Goal: Task Accomplishment & Management: Complete application form

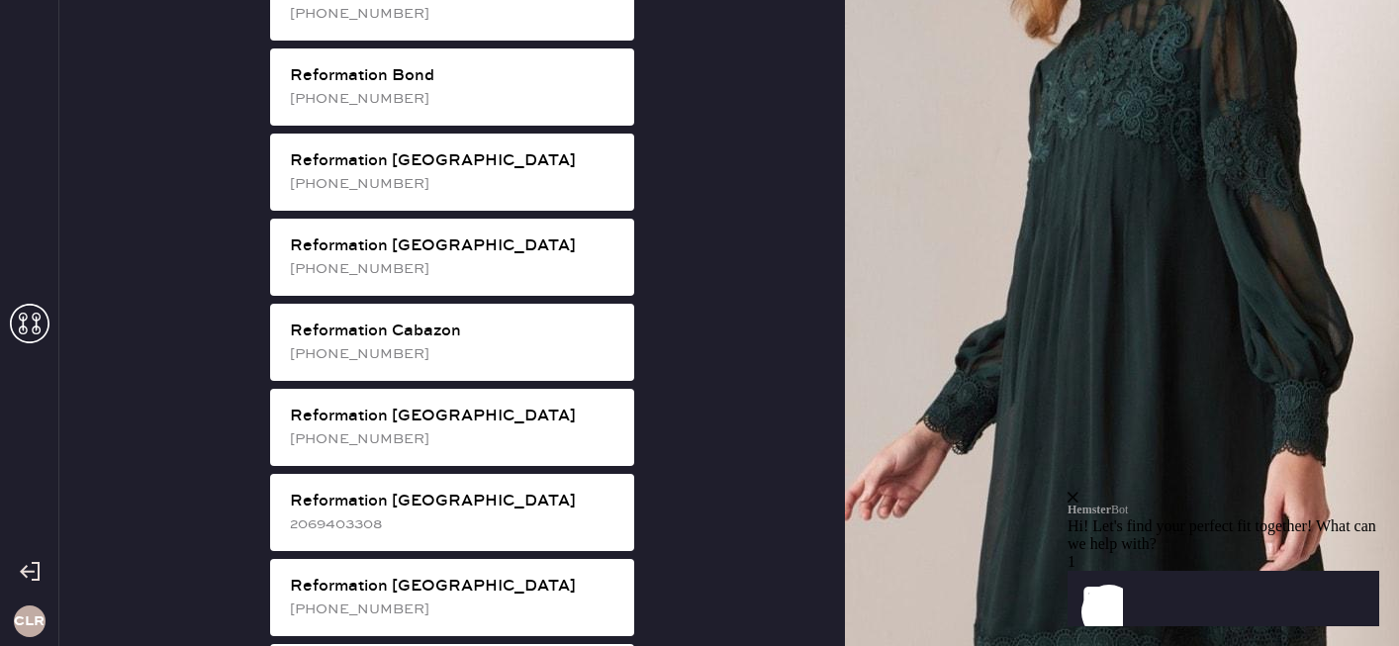
scroll to position [428, 0]
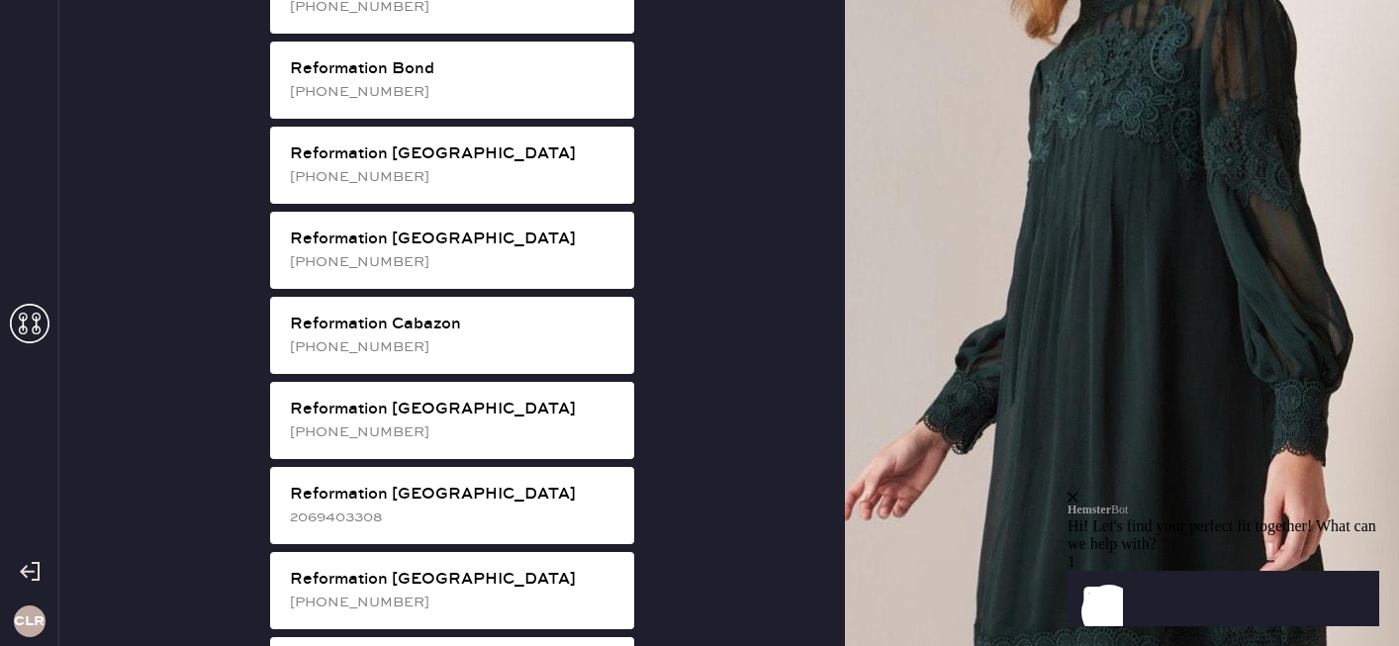
click at [1079, 492] on icon "close" at bounding box center [1073, 497] width 11 height 11
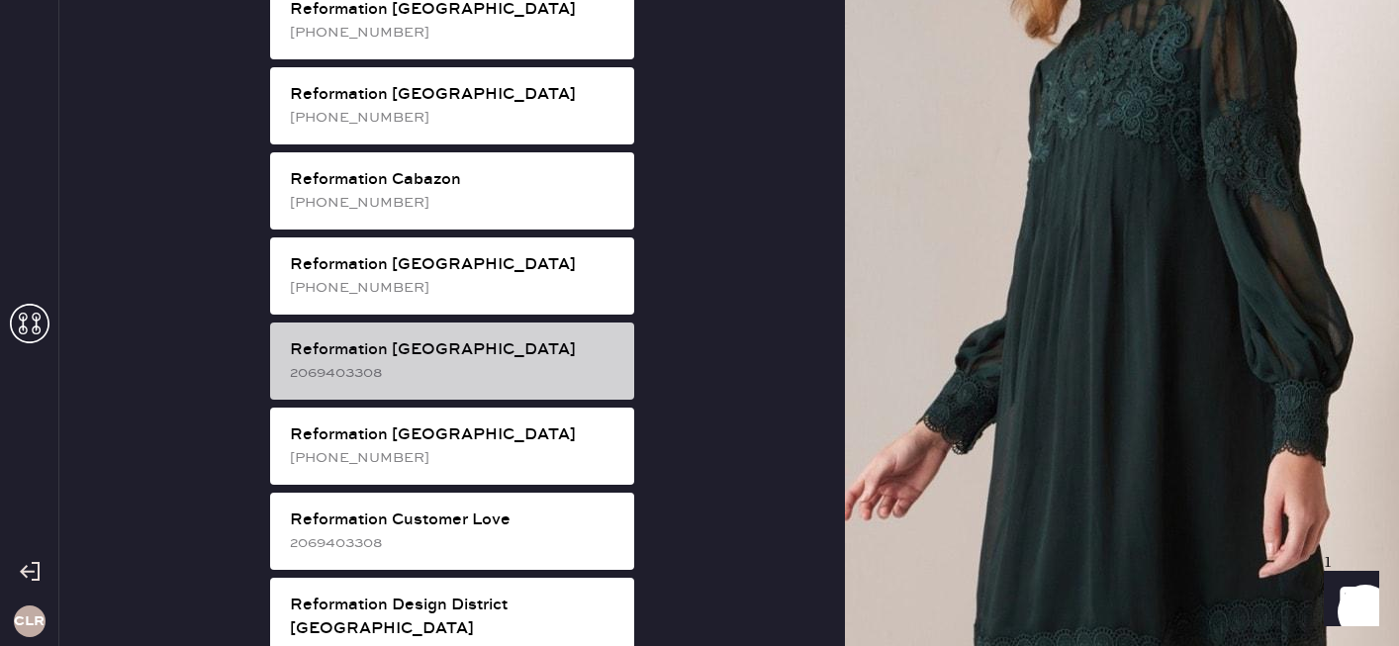
scroll to position [577, 0]
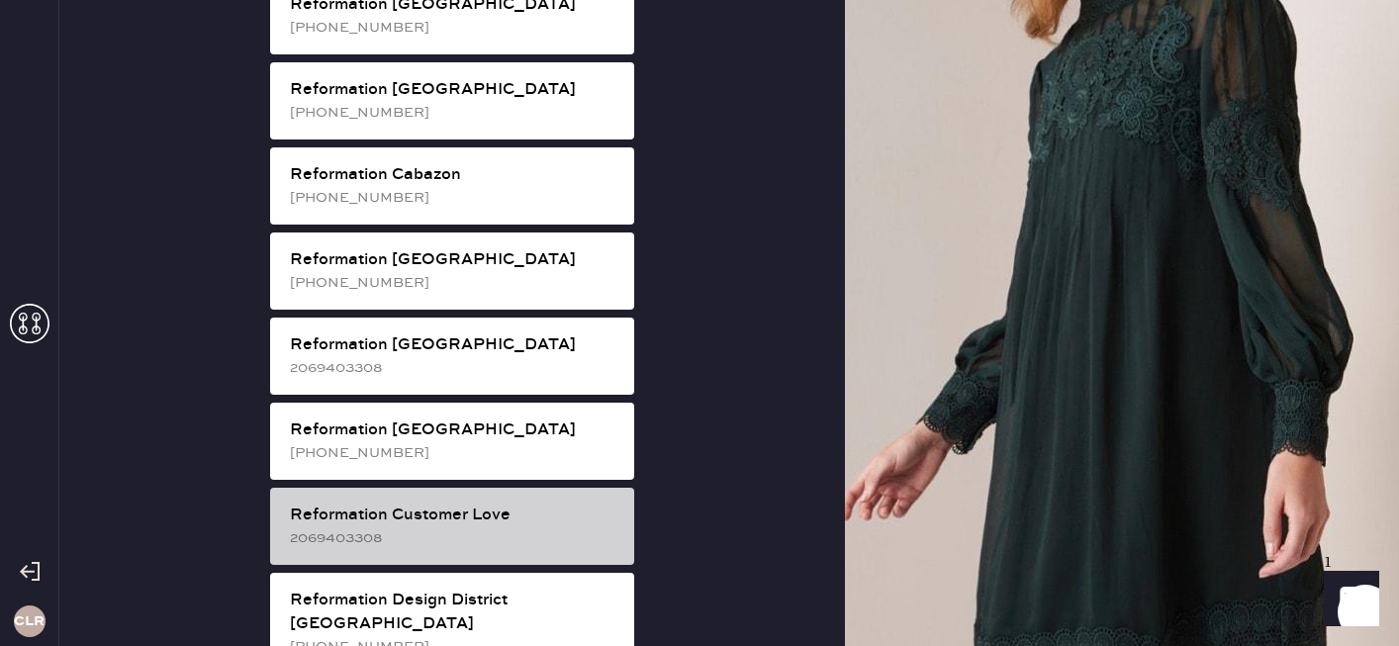
click at [436, 504] on div "Reformation Customer Love" at bounding box center [454, 516] width 329 height 24
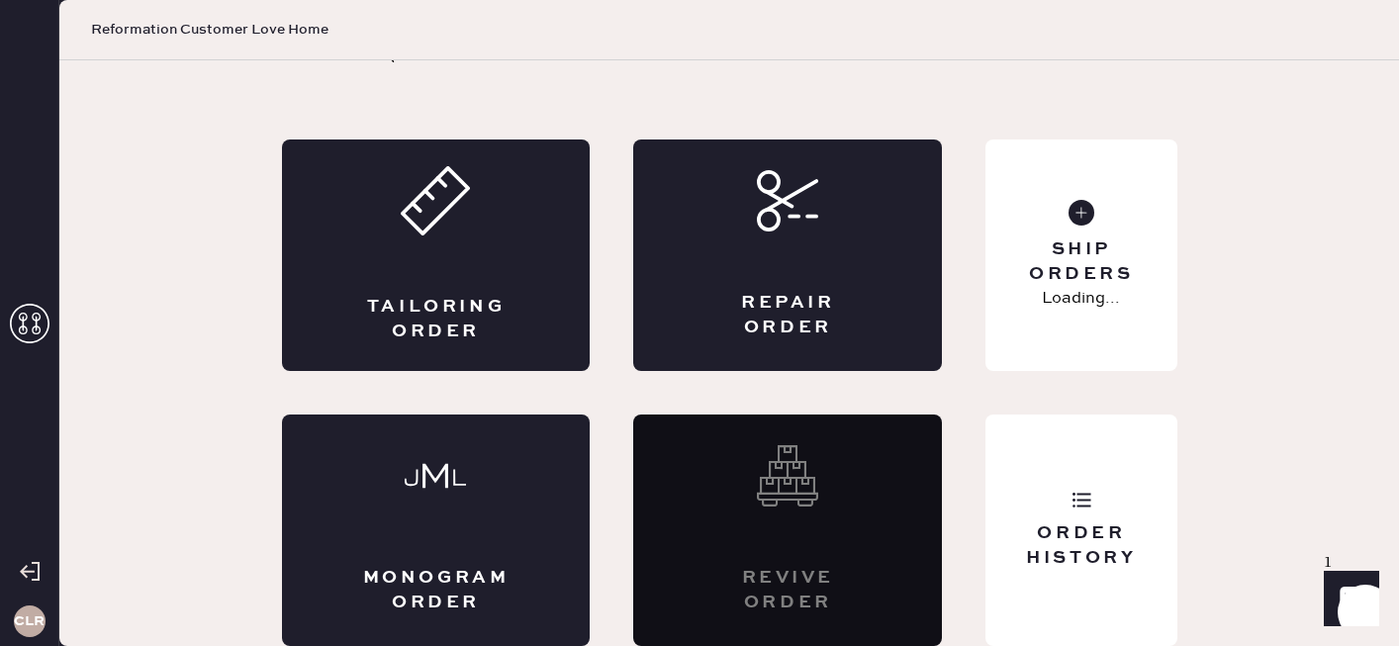
scroll to position [71, 0]
click at [1087, 477] on div "Order History" at bounding box center [1081, 531] width 191 height 232
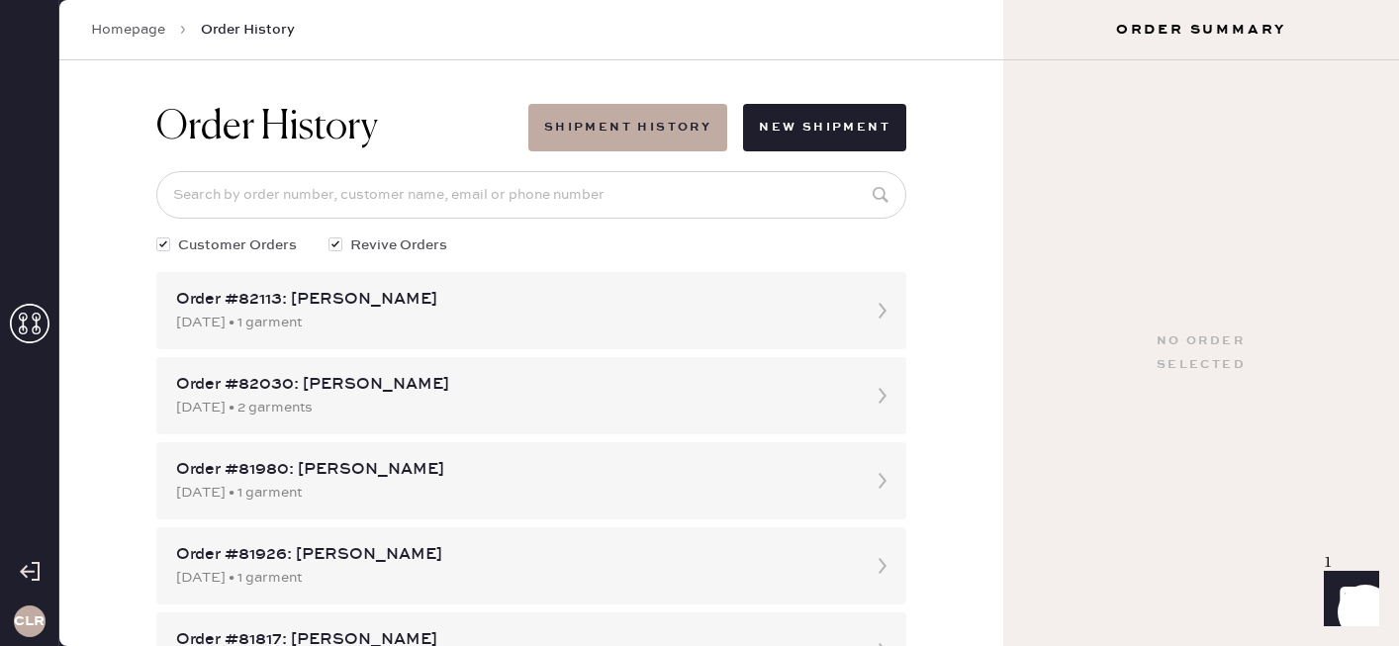
click at [115, 22] on link "Homepage" at bounding box center [128, 30] width 74 height 20
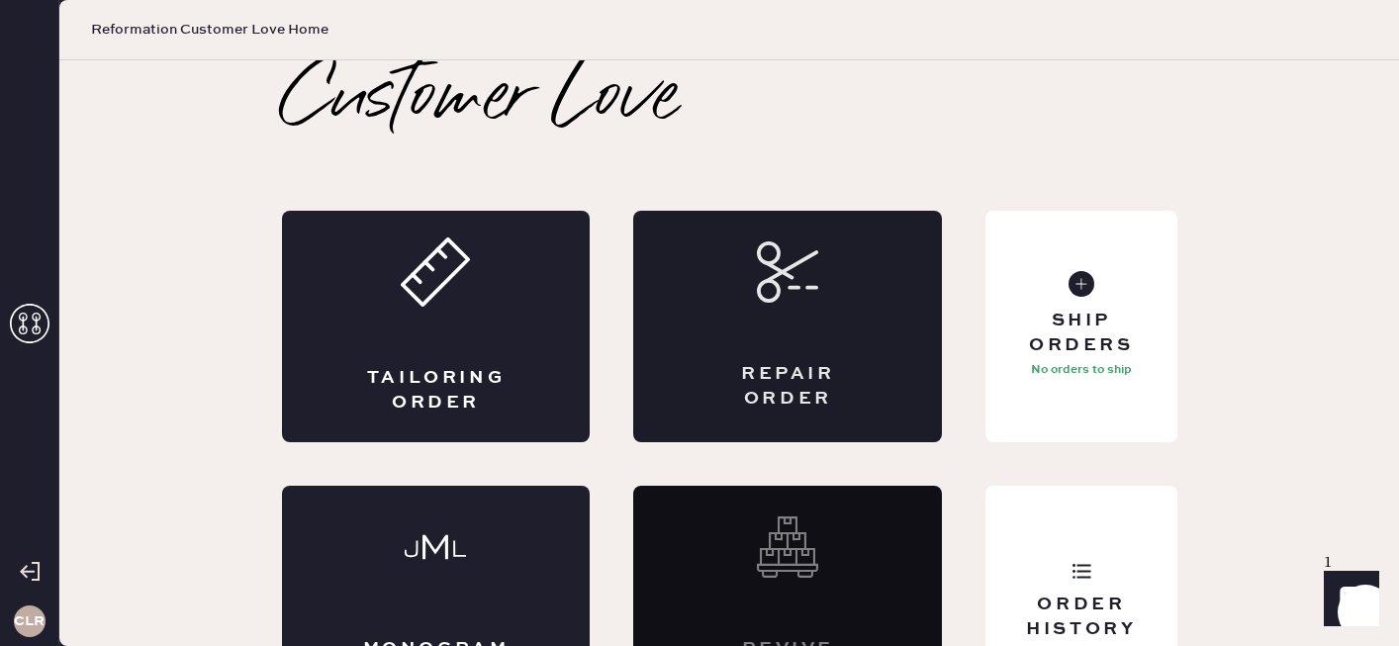
click at [881, 398] on div "Repair Order" at bounding box center [787, 327] width 309 height 232
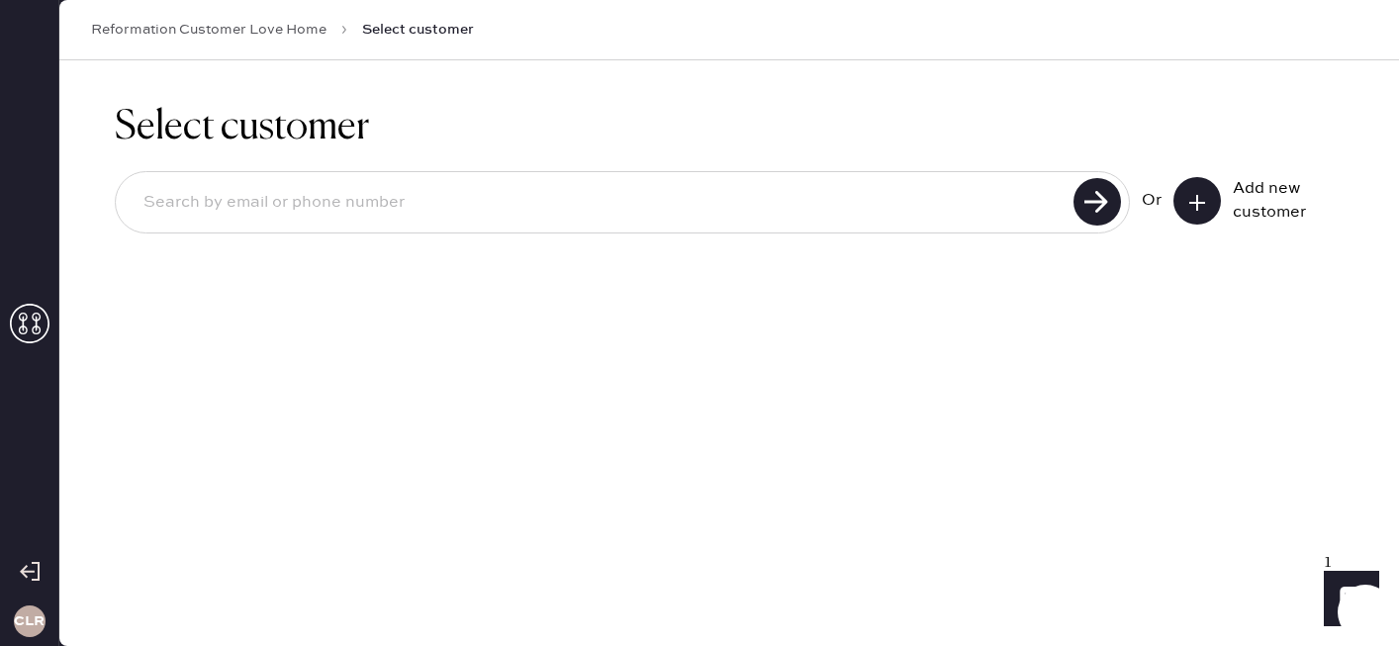
click at [348, 210] on input at bounding box center [598, 203] width 940 height 46
paste input "[EMAIL_ADDRESS][DOMAIN_NAME]"
type input "[EMAIL_ADDRESS][DOMAIN_NAME]"
click at [1115, 203] on use at bounding box center [1098, 202] width 48 height 48
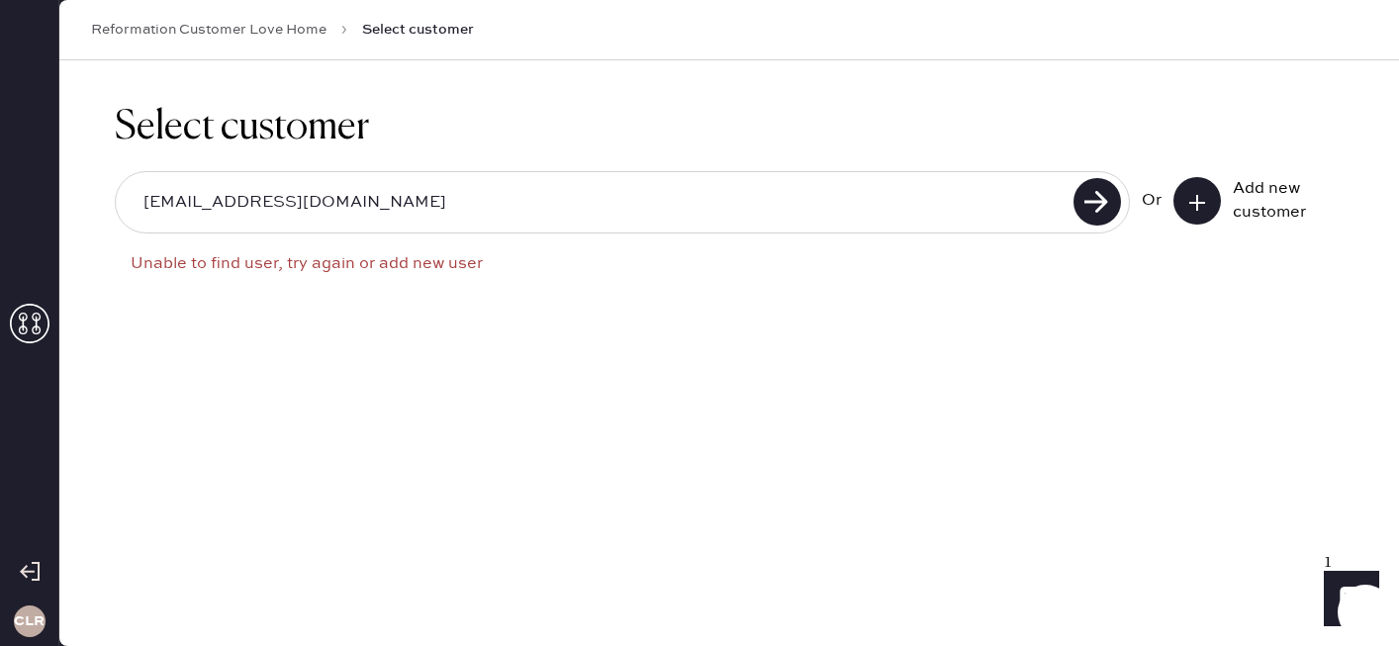
click at [1211, 212] on button at bounding box center [1198, 201] width 48 height 48
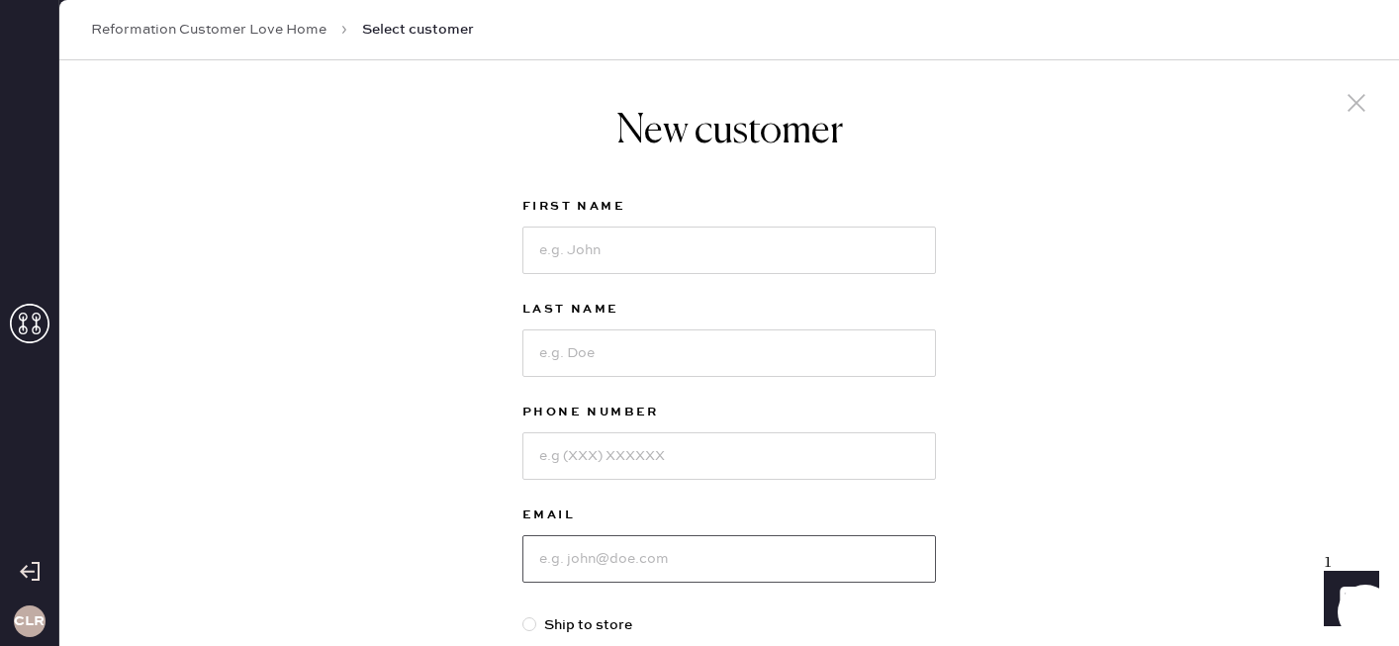
click at [738, 556] on input at bounding box center [730, 559] width 414 height 48
paste input "[EMAIL_ADDRESS][DOMAIN_NAME]"
type input "[EMAIL_ADDRESS][DOMAIN_NAME]"
click at [588, 238] on input at bounding box center [730, 251] width 414 height 48
paste input "[PERSON_NAME]"
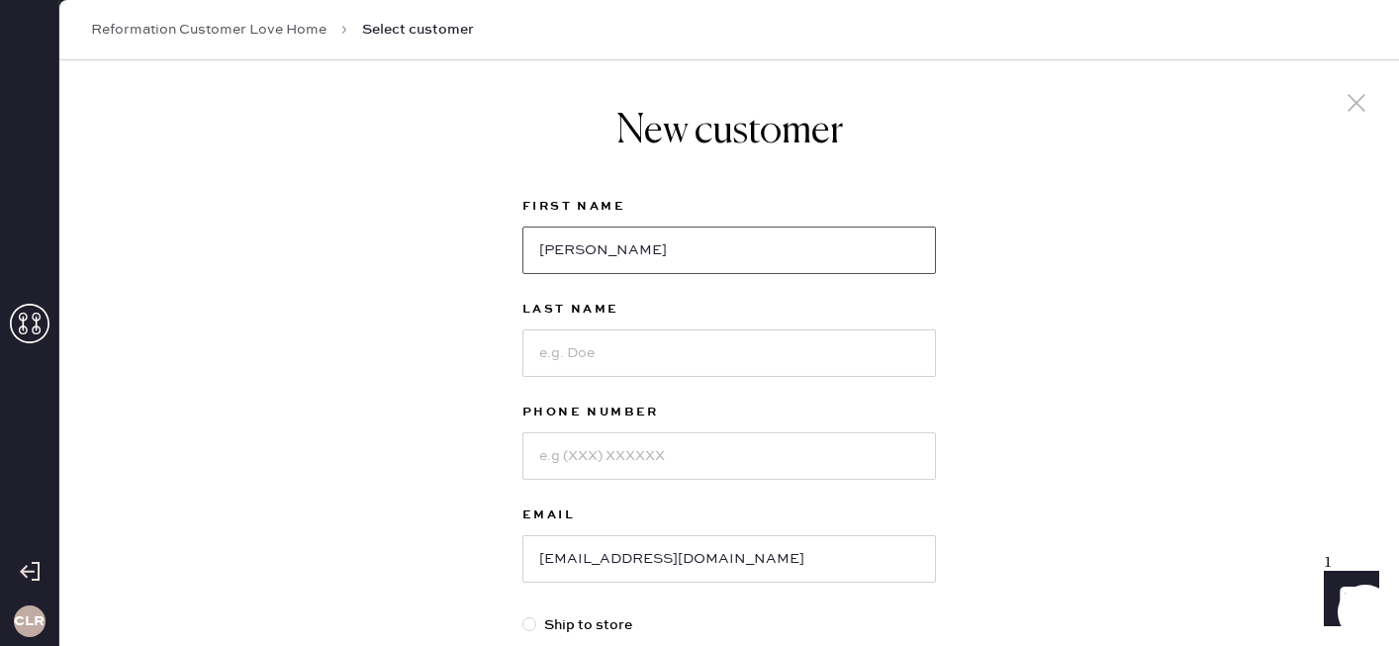
click at [610, 246] on input "[PERSON_NAME]" at bounding box center [730, 251] width 414 height 48
type input "[PERSON_NAME]"
click at [586, 347] on input at bounding box center [730, 354] width 414 height 48
paste input "[PERSON_NAME]"
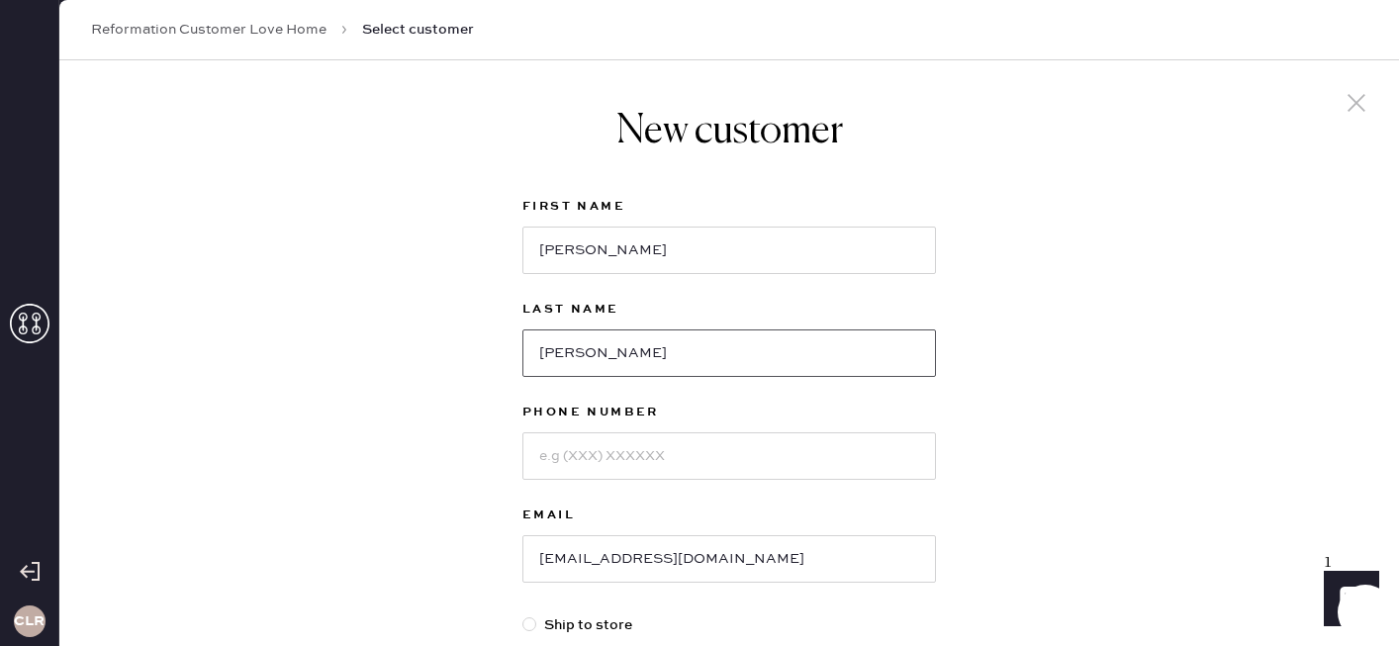
type input "[PERSON_NAME]"
click at [599, 456] on input at bounding box center [730, 456] width 414 height 48
paste input "[PHONE_NUMBER]"
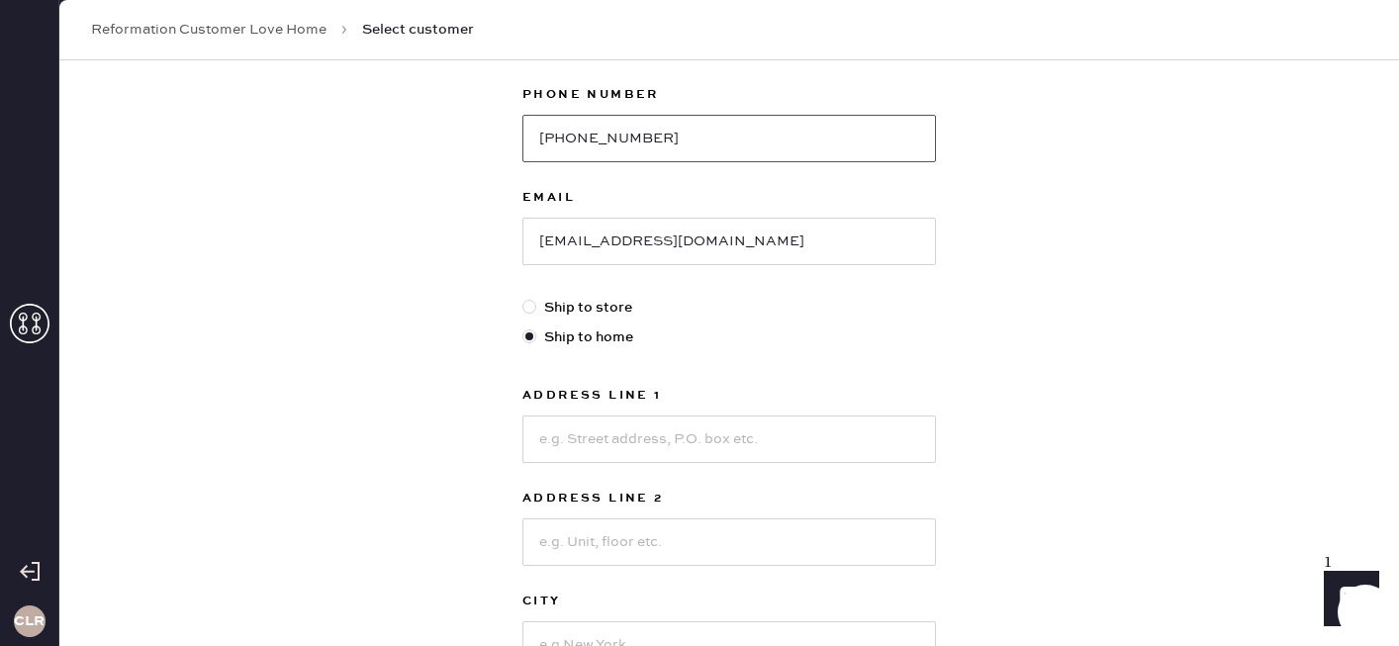
scroll to position [326, 0]
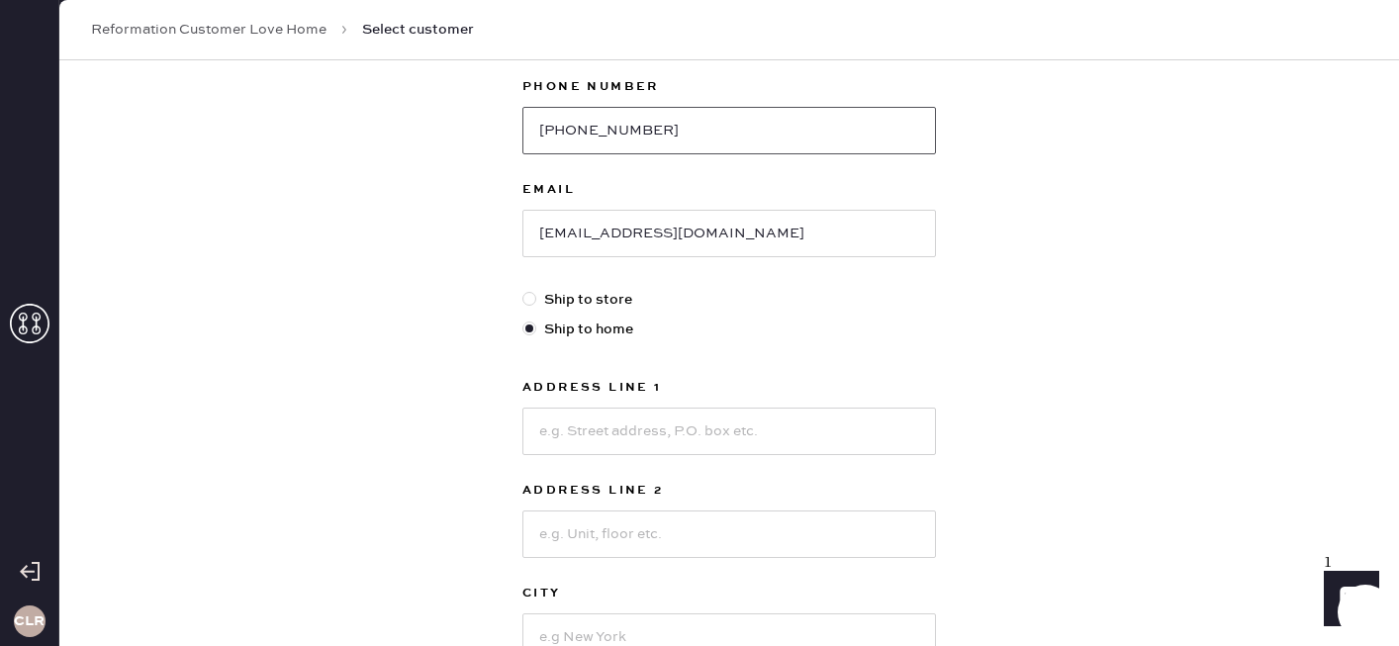
type input "[PHONE_NUMBER]"
click at [598, 428] on input at bounding box center [730, 432] width 414 height 48
paste input "[STREET_ADDRESS][PERSON_NAME]"
type input "[STREET_ADDRESS][PERSON_NAME]"
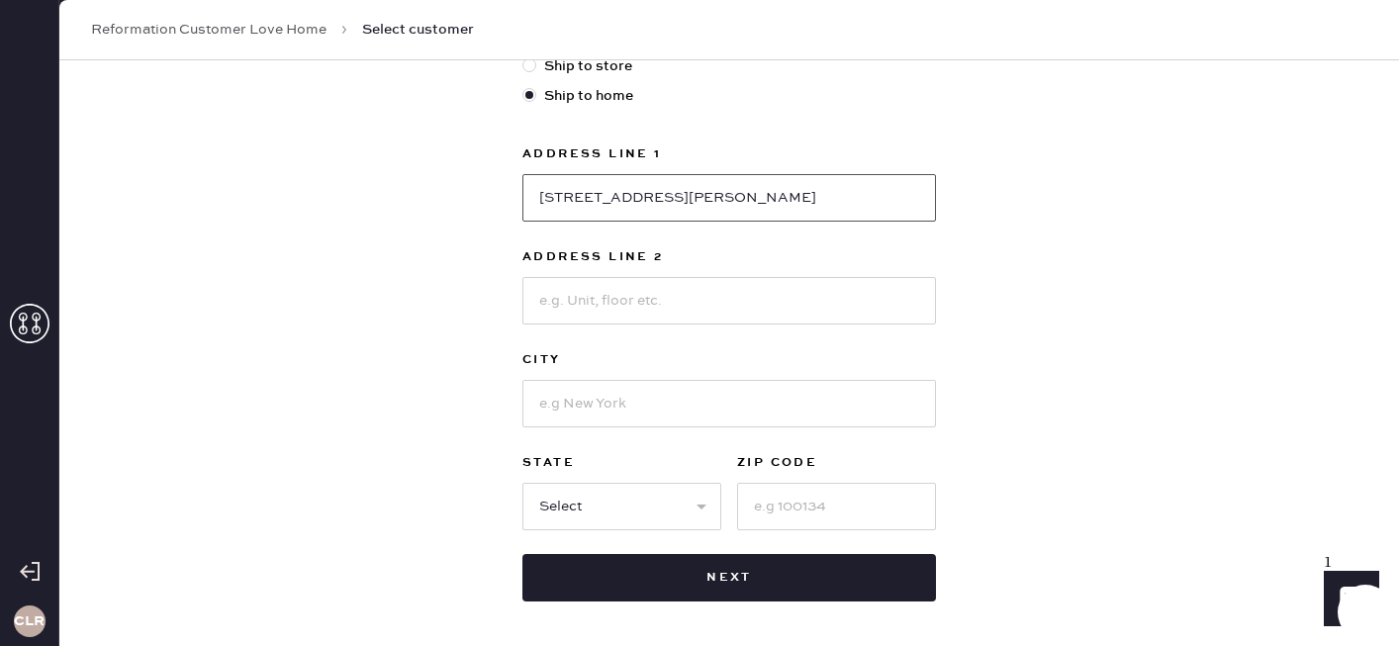
scroll to position [563, 0]
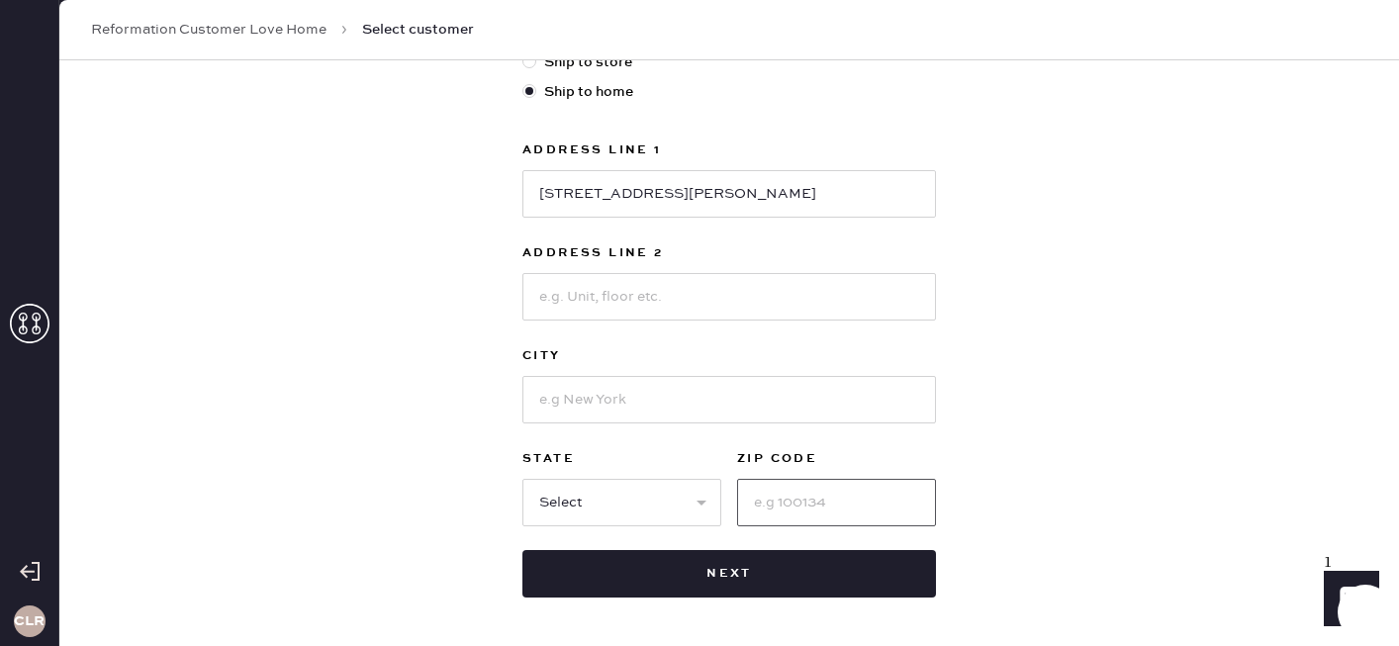
click at [794, 504] on input at bounding box center [836, 503] width 199 height 48
paste input "23508"
type input "23508"
click at [610, 402] on input at bounding box center [730, 400] width 414 height 48
paste input "[GEOGRAPHIC_DATA]"
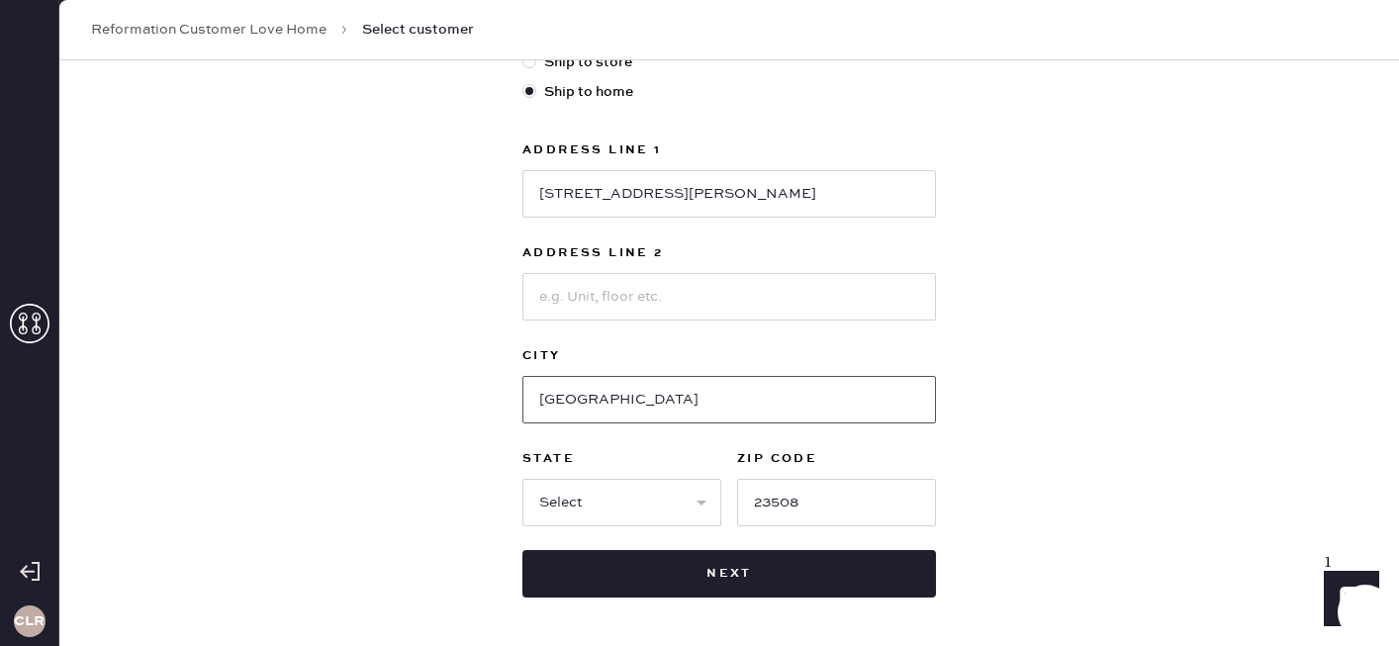
type input "[GEOGRAPHIC_DATA]"
click at [610, 502] on select "Select AK AL AR AZ CA CO CT [GEOGRAPHIC_DATA] DE FL [GEOGRAPHIC_DATA] HI [GEOGR…" at bounding box center [622, 503] width 199 height 48
select select "VA"
click at [523, 479] on select "Select AK AL AR AZ CA CO CT [GEOGRAPHIC_DATA] DE FL [GEOGRAPHIC_DATA] HI [GEOGR…" at bounding box center [622, 503] width 199 height 48
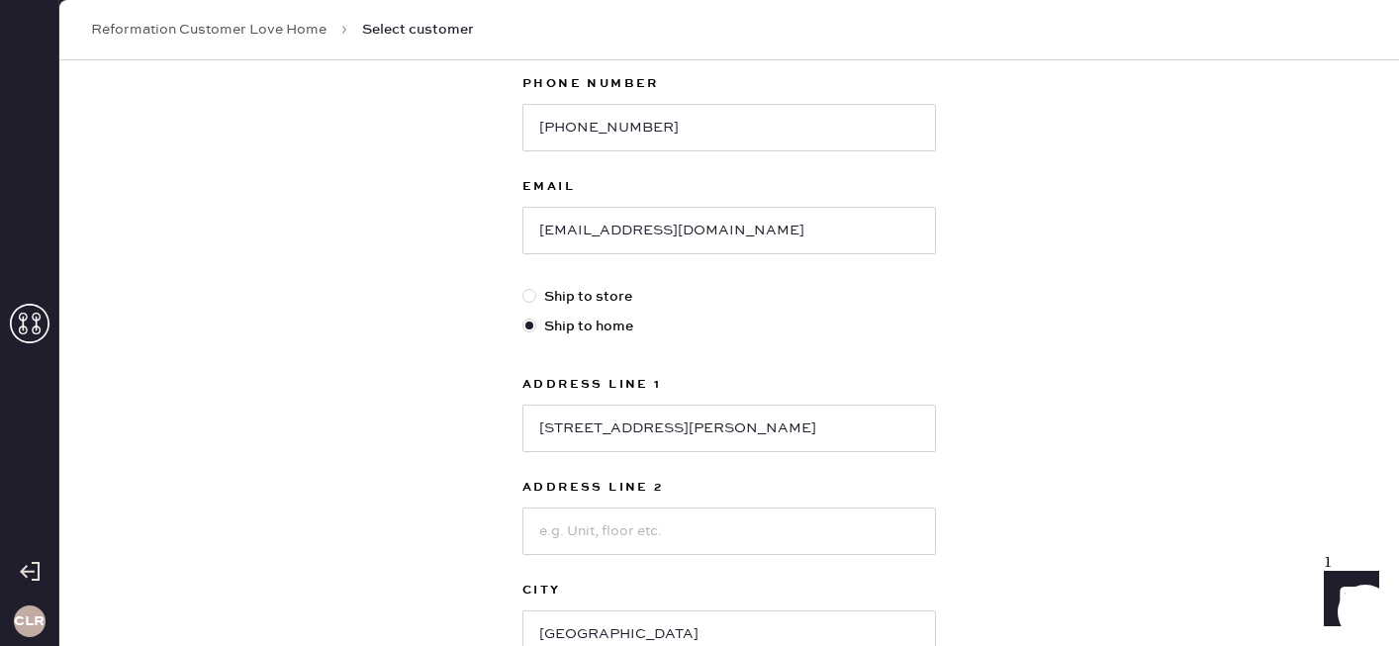
scroll to position [641, 0]
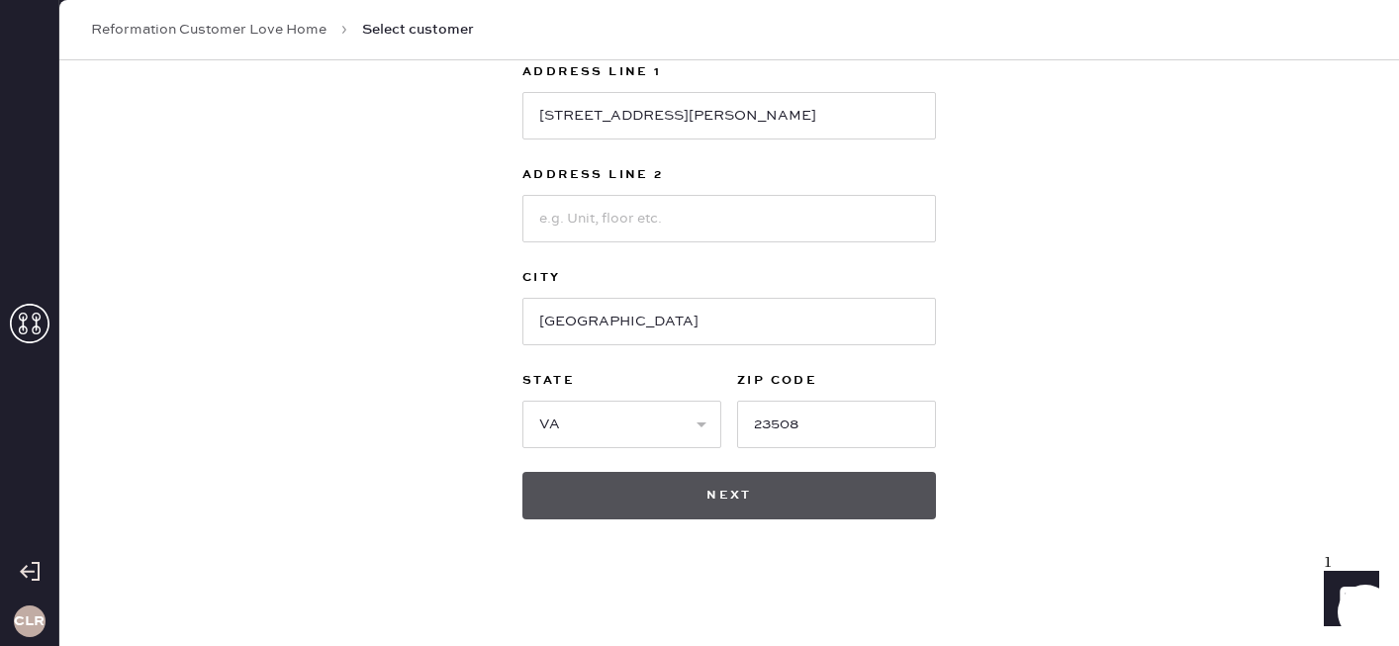
click at [775, 492] on button "Next" at bounding box center [730, 496] width 414 height 48
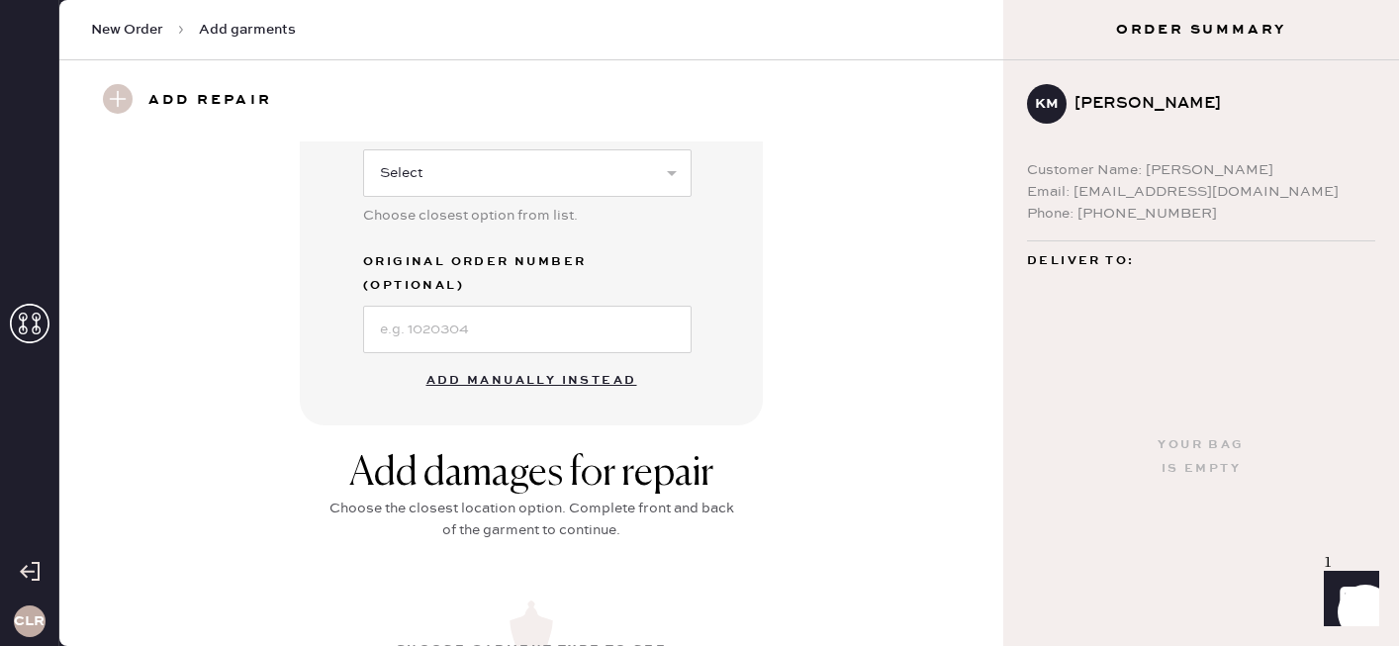
click at [587, 361] on button "Add manually instead" at bounding box center [532, 381] width 235 height 40
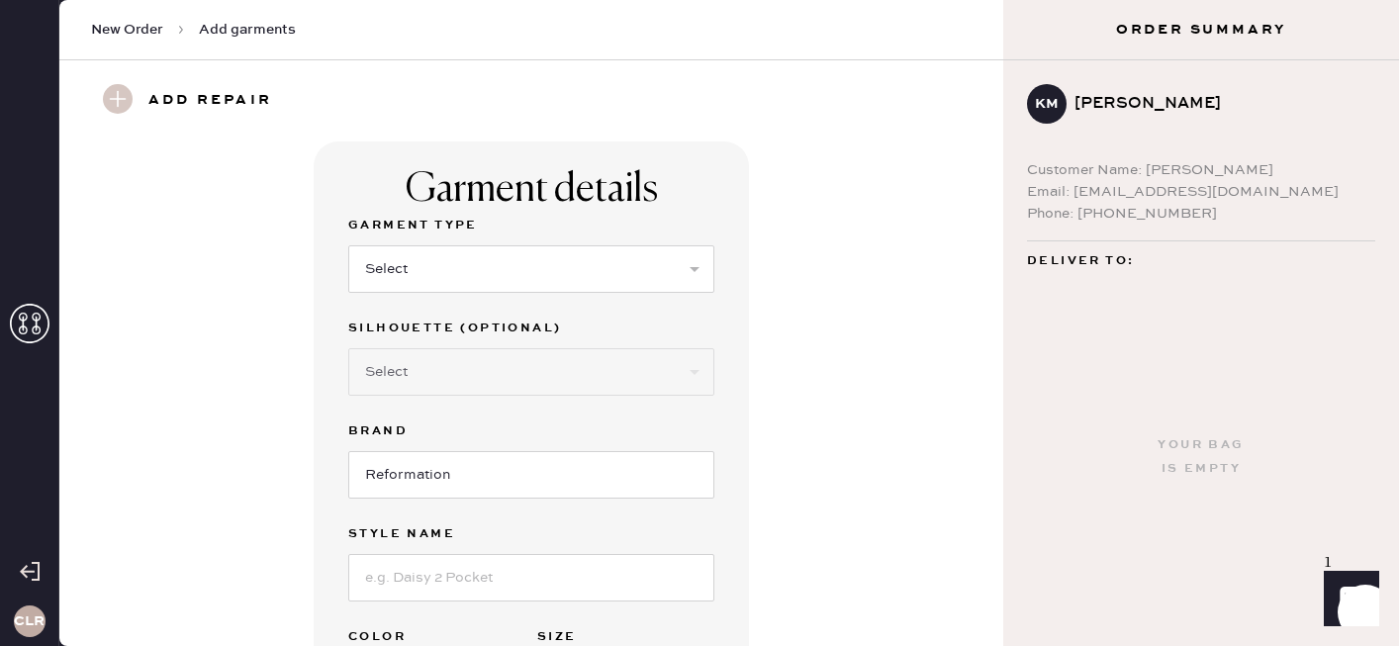
scroll to position [11, 0]
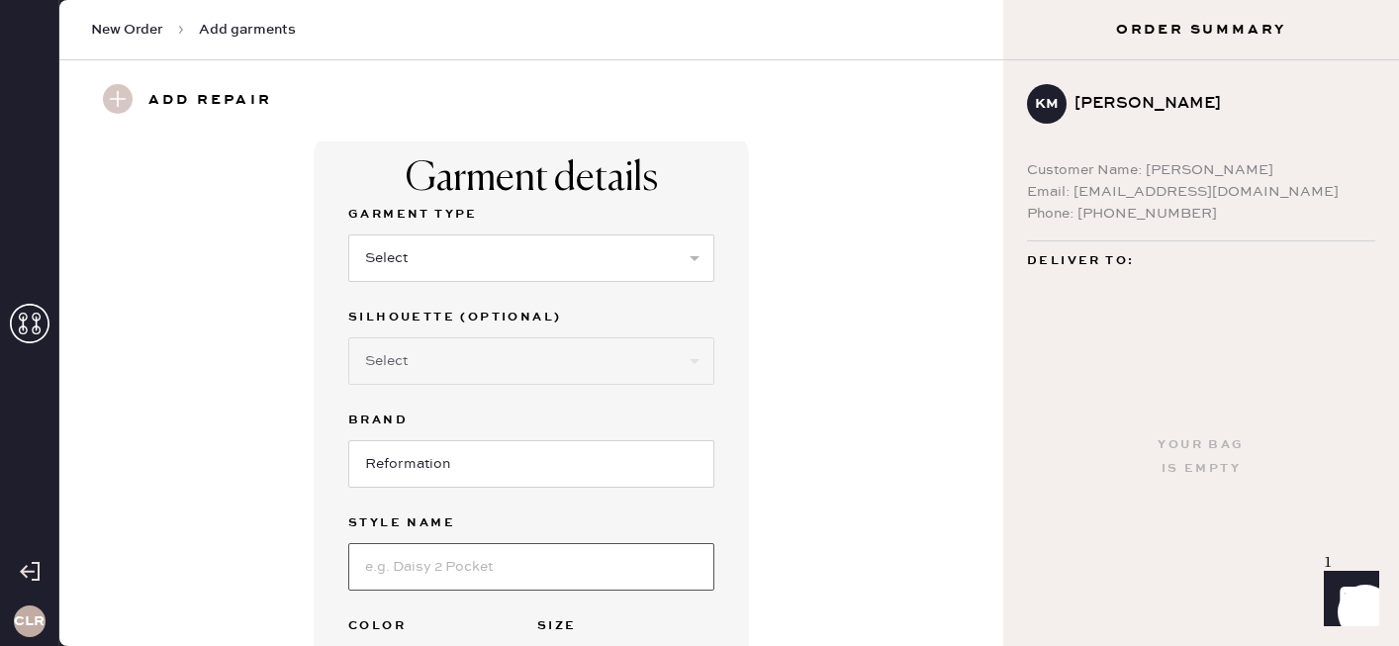
click at [456, 571] on input at bounding box center [531, 567] width 366 height 48
paste input "Maven Dress"
type input "Maven Dress"
click at [495, 252] on select "Select Basic Skirt Jeans Leggings Pants Shorts Basic Sleeved Dress Basic Sleeve…" at bounding box center [531, 259] width 366 height 48
select select "8"
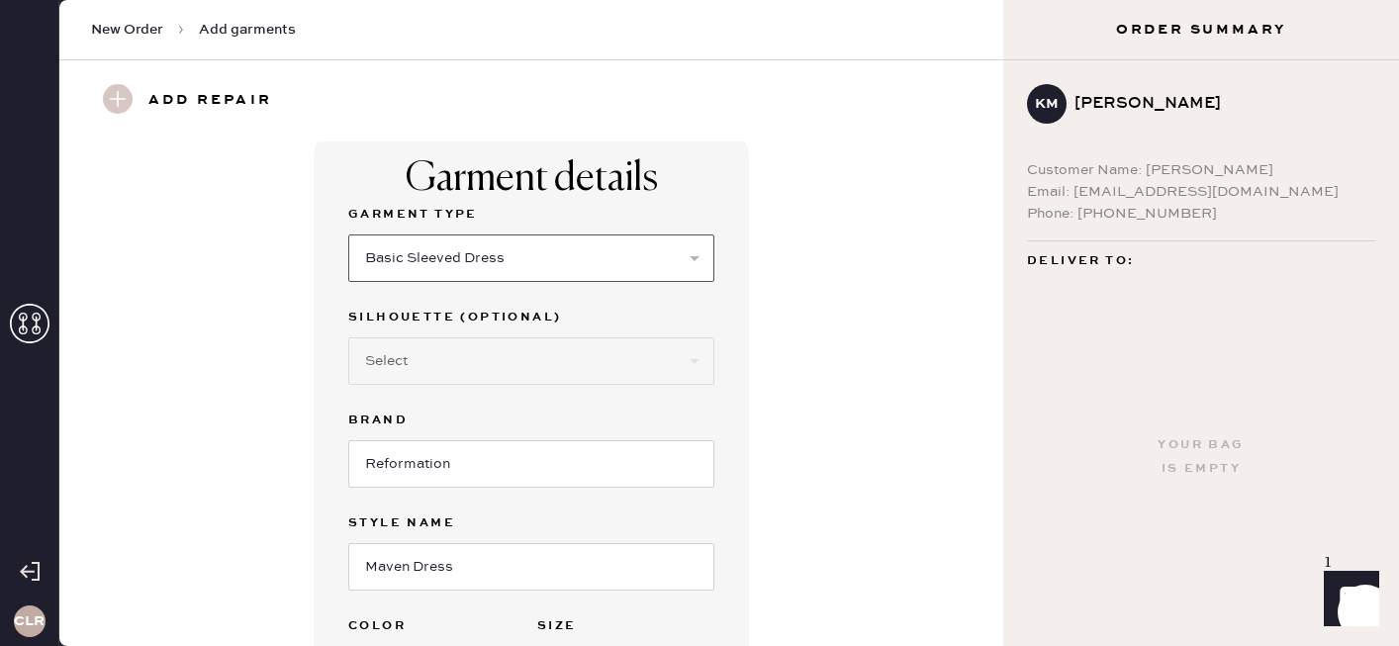
click at [348, 235] on select "Select Basic Skirt Jeans Leggings Pants Shorts Basic Sleeved Dress Basic Sleeve…" at bounding box center [531, 259] width 366 height 48
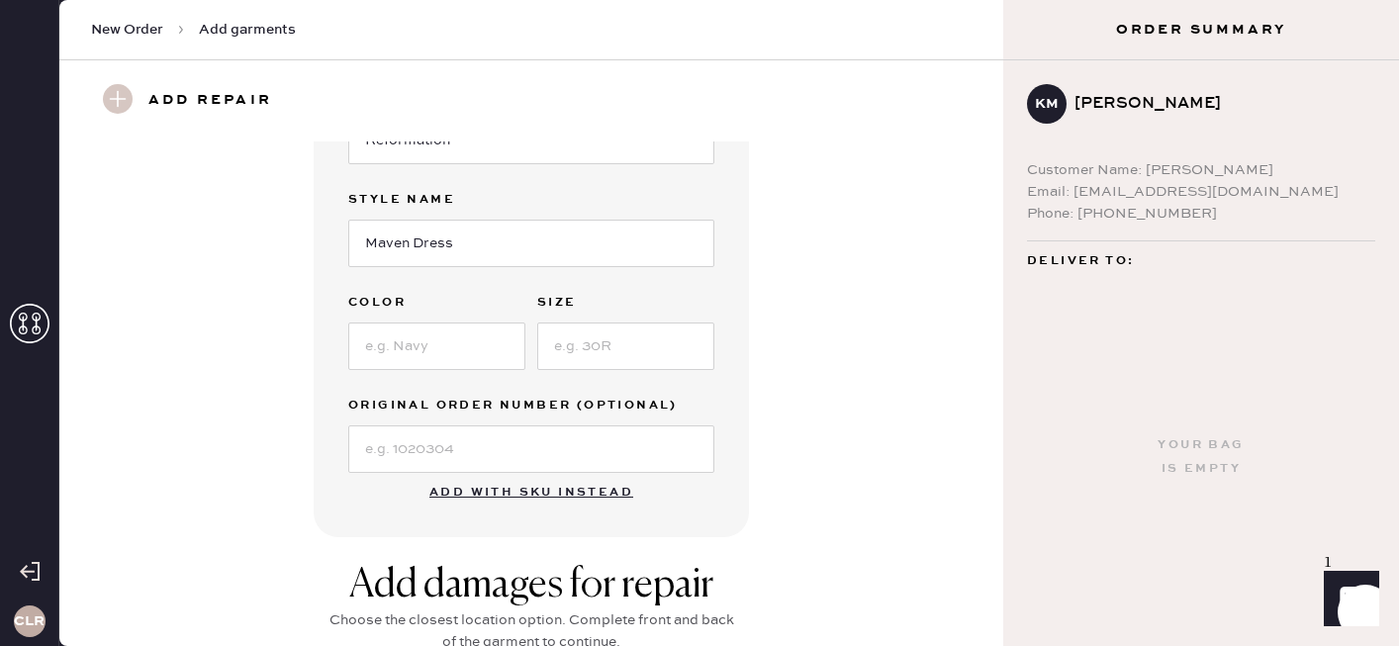
scroll to position [336, 0]
click at [471, 349] on input at bounding box center [436, 345] width 177 height 48
paste input "Fior Di Latte"
type input "Fior Di Latte"
click at [636, 351] on input at bounding box center [625, 345] width 177 height 48
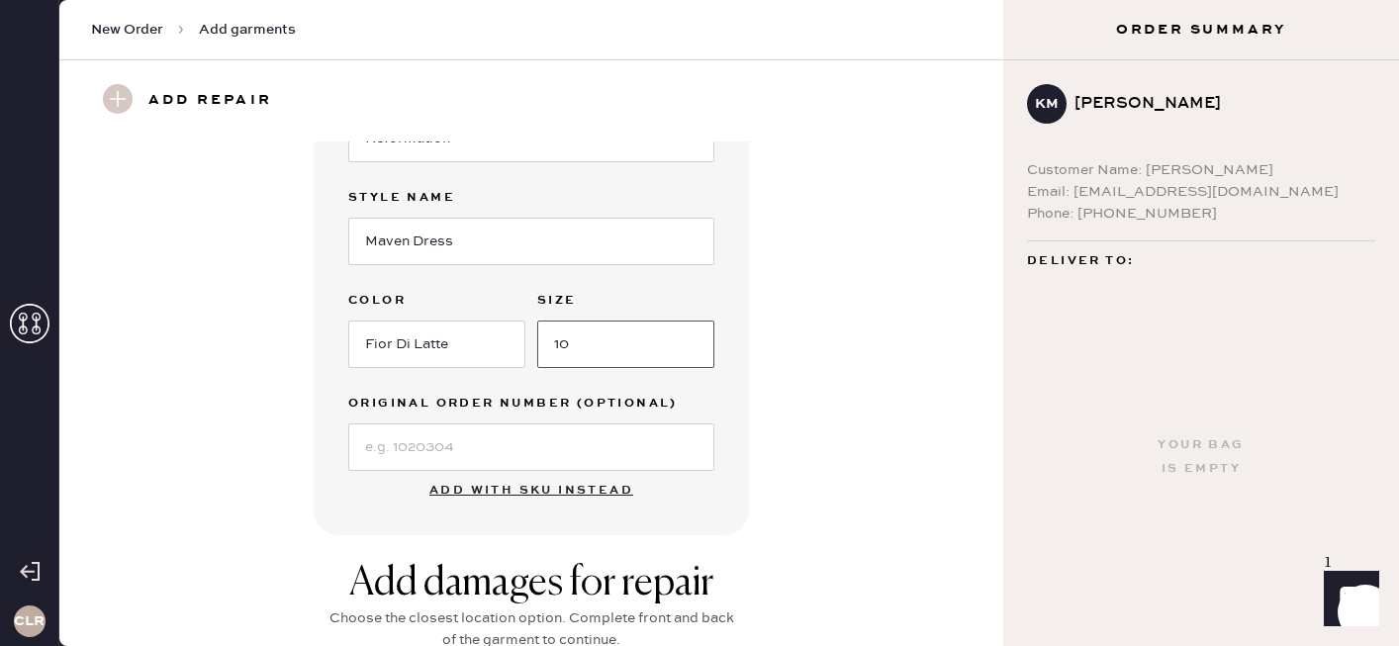
type input "10"
click at [550, 460] on input at bounding box center [531, 448] width 366 height 48
paste input "S26421107"
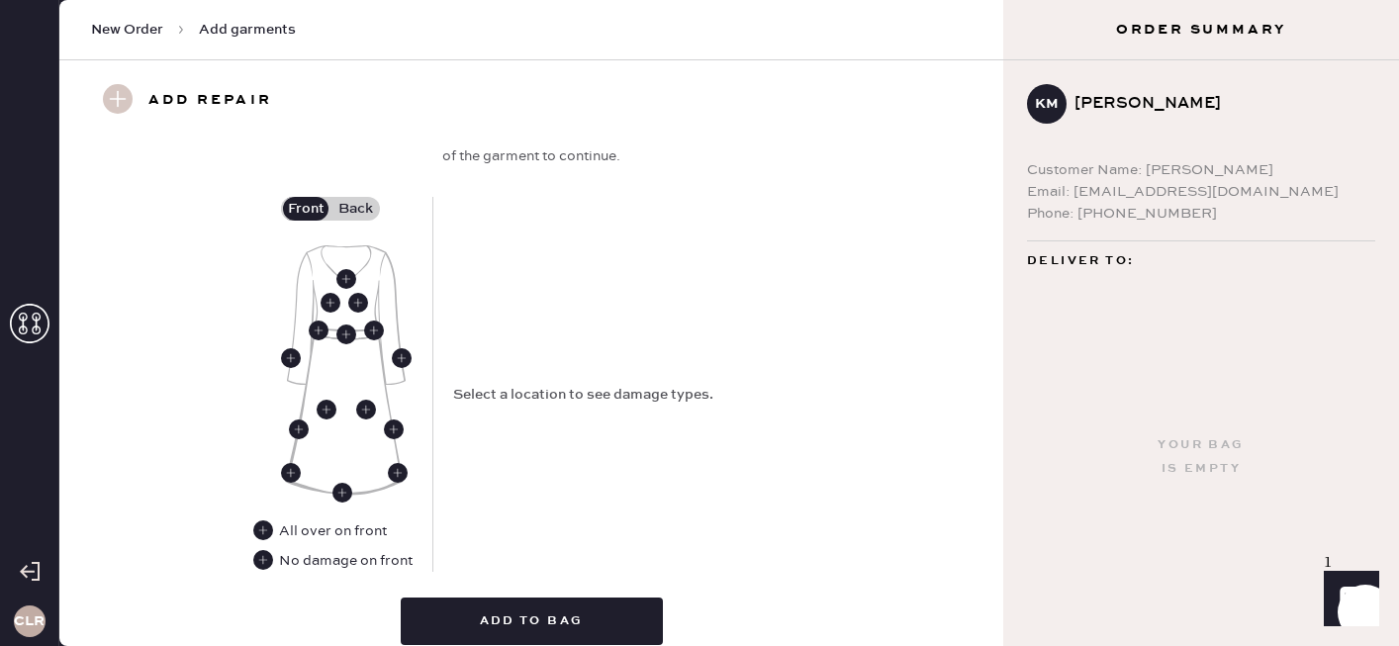
scroll to position [821, 0]
type input "S26421107"
click at [266, 559] on use at bounding box center [263, 559] width 20 height 20
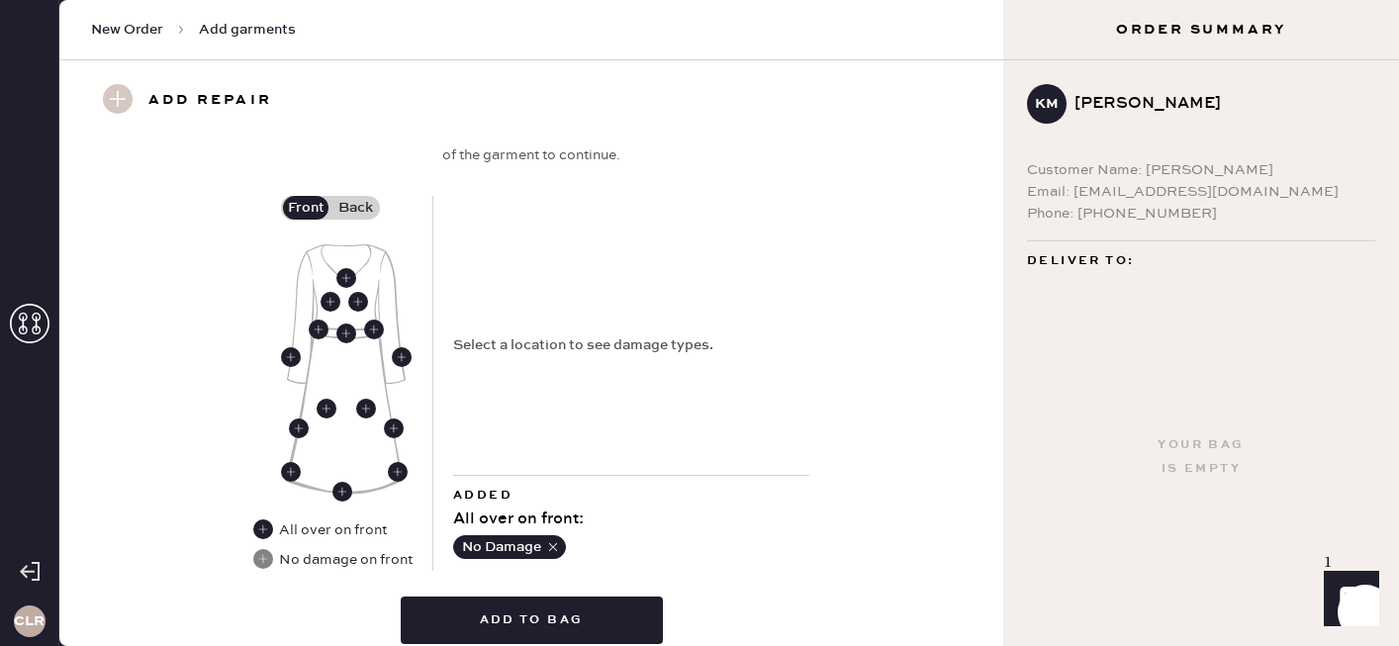
click at [365, 209] on label "Back" at bounding box center [355, 208] width 49 height 24
click at [355, 208] on input "Back" at bounding box center [355, 208] width 0 height 0
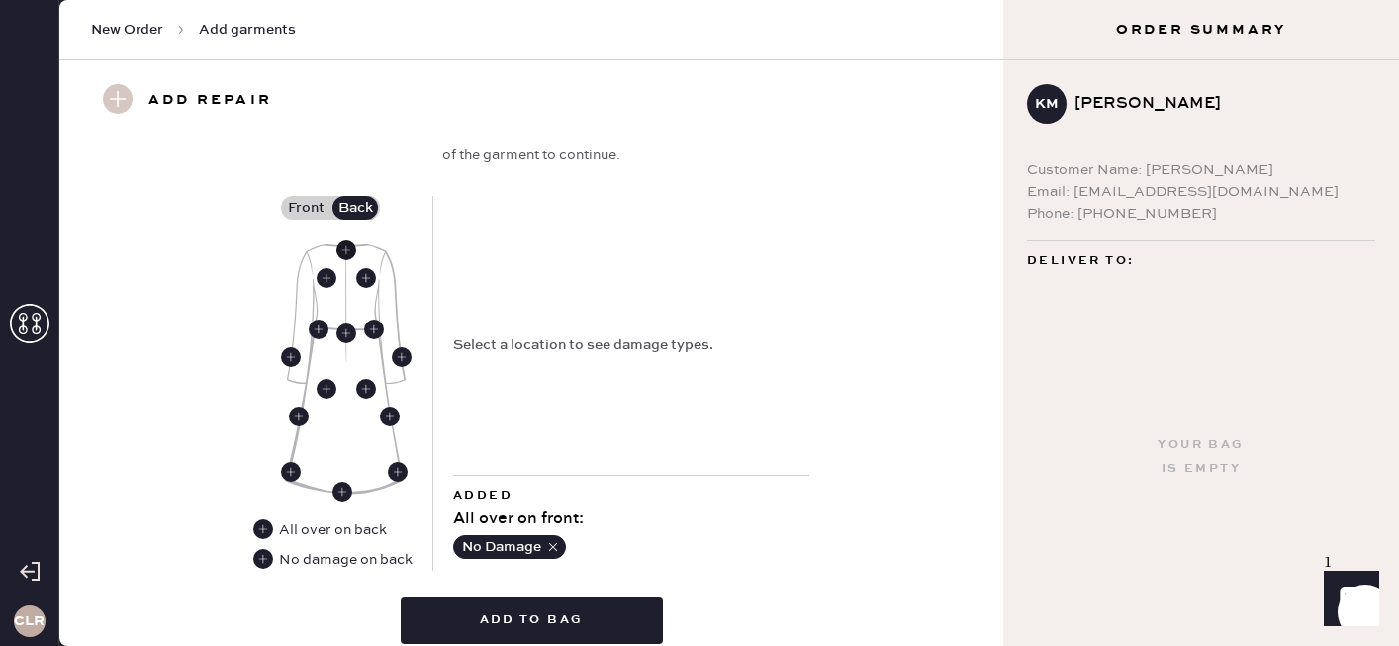
click at [349, 240] on icon at bounding box center [346, 250] width 20 height 20
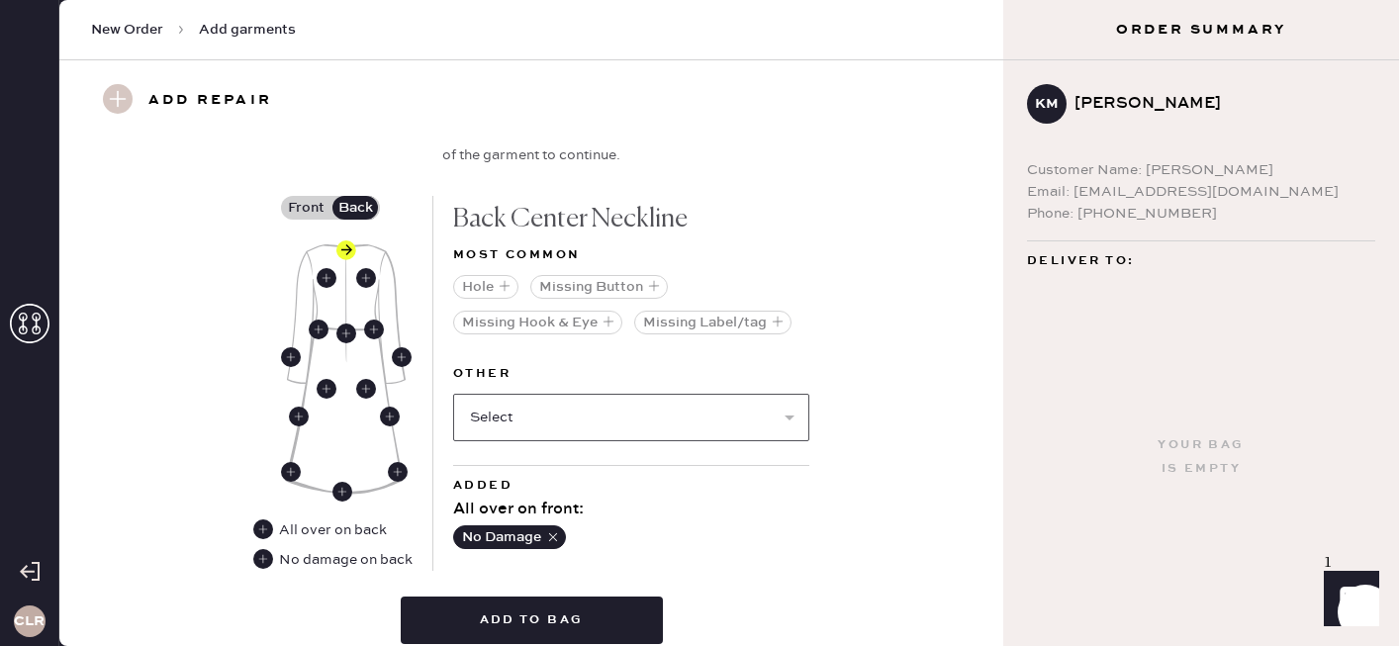
click at [583, 417] on select "Select Broken / Ripped Hem Broken Beads Broken Belt Loop Broken Button Broken C…" at bounding box center [631, 418] width 356 height 48
select select "1634"
click at [453, 394] on select "Select Broken / Ripped Hem Broken Beads Broken Belt Loop Broken Button Broken C…" at bounding box center [631, 418] width 356 height 48
select select
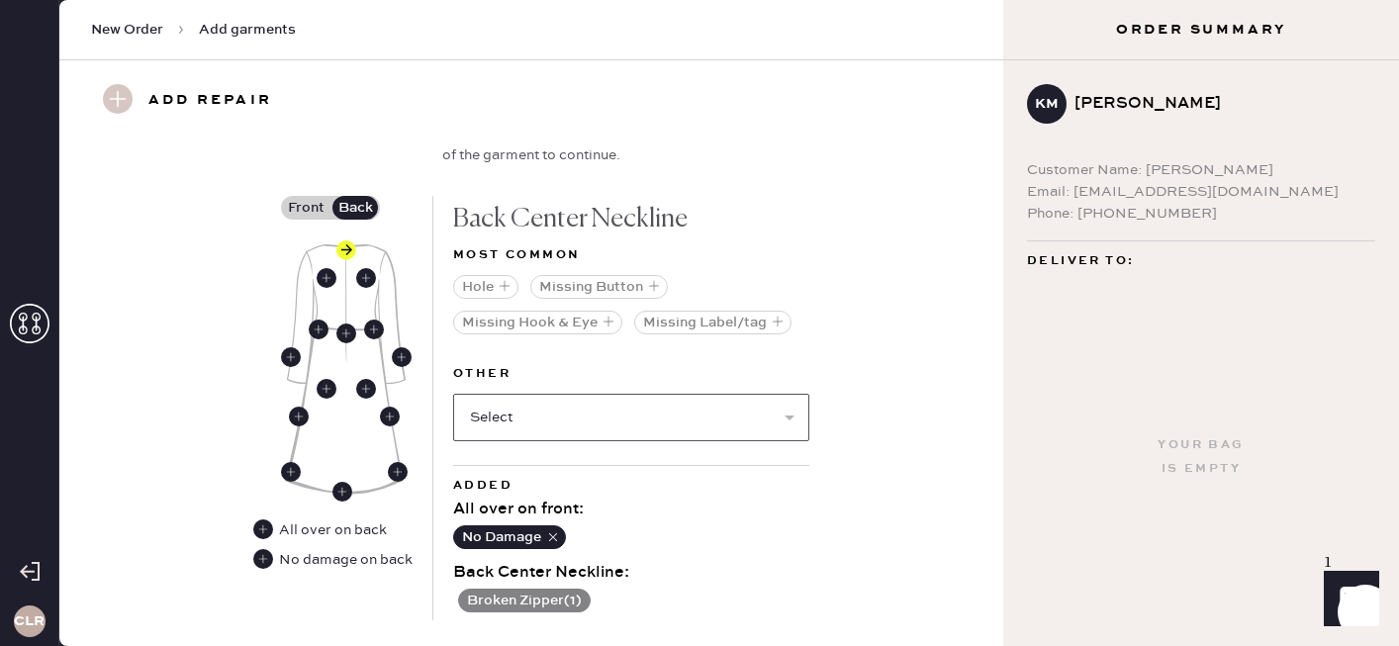
scroll to position [955, 0]
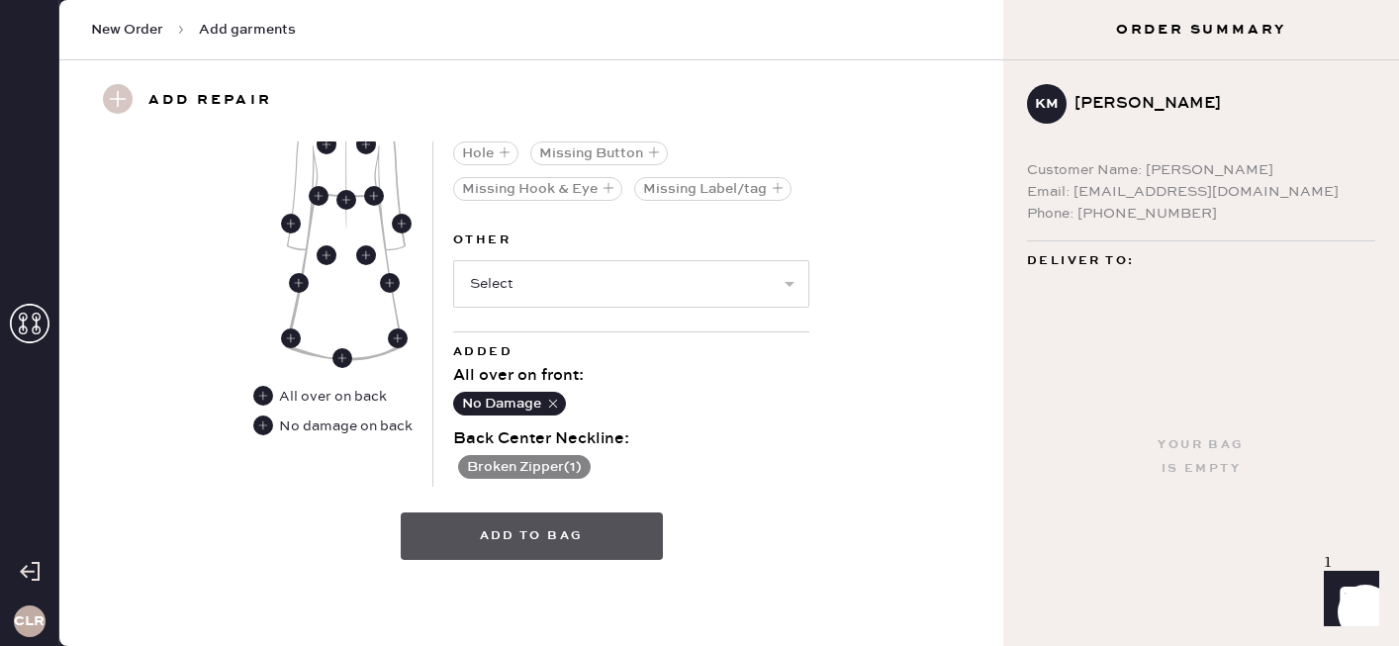
click at [543, 536] on button "Add to bag" at bounding box center [532, 537] width 262 height 48
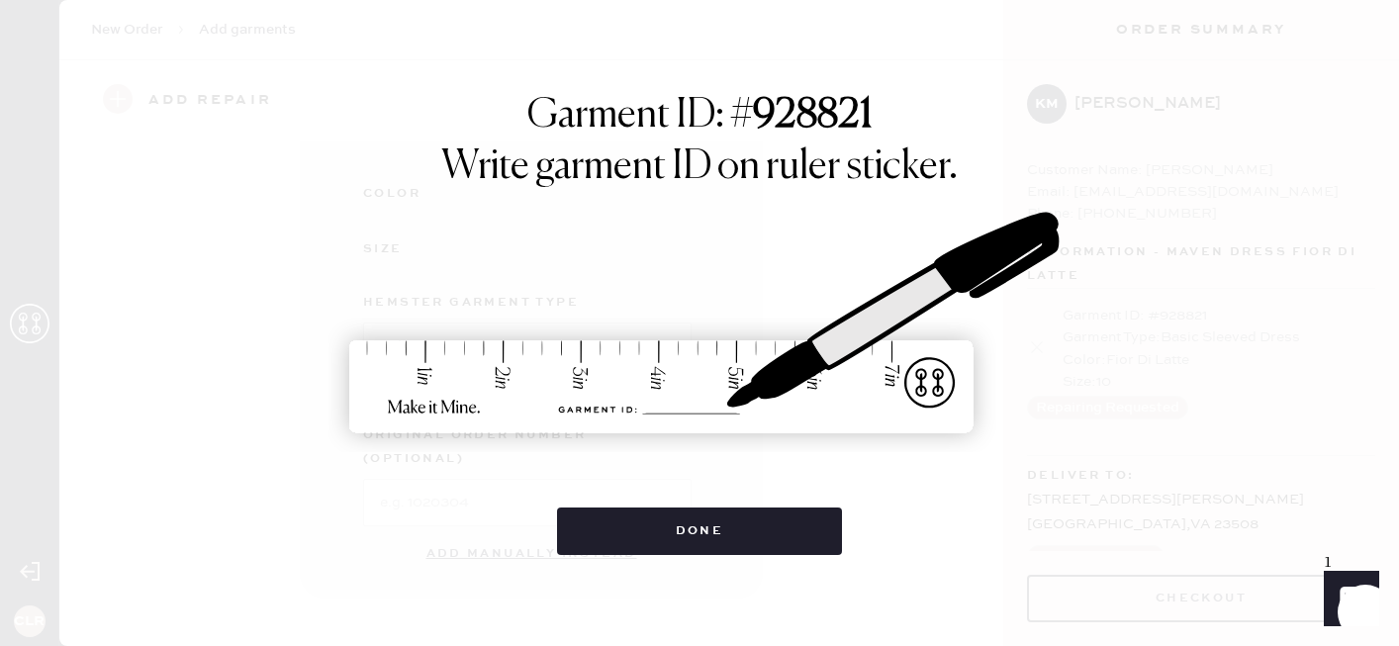
scroll to position [328, 0]
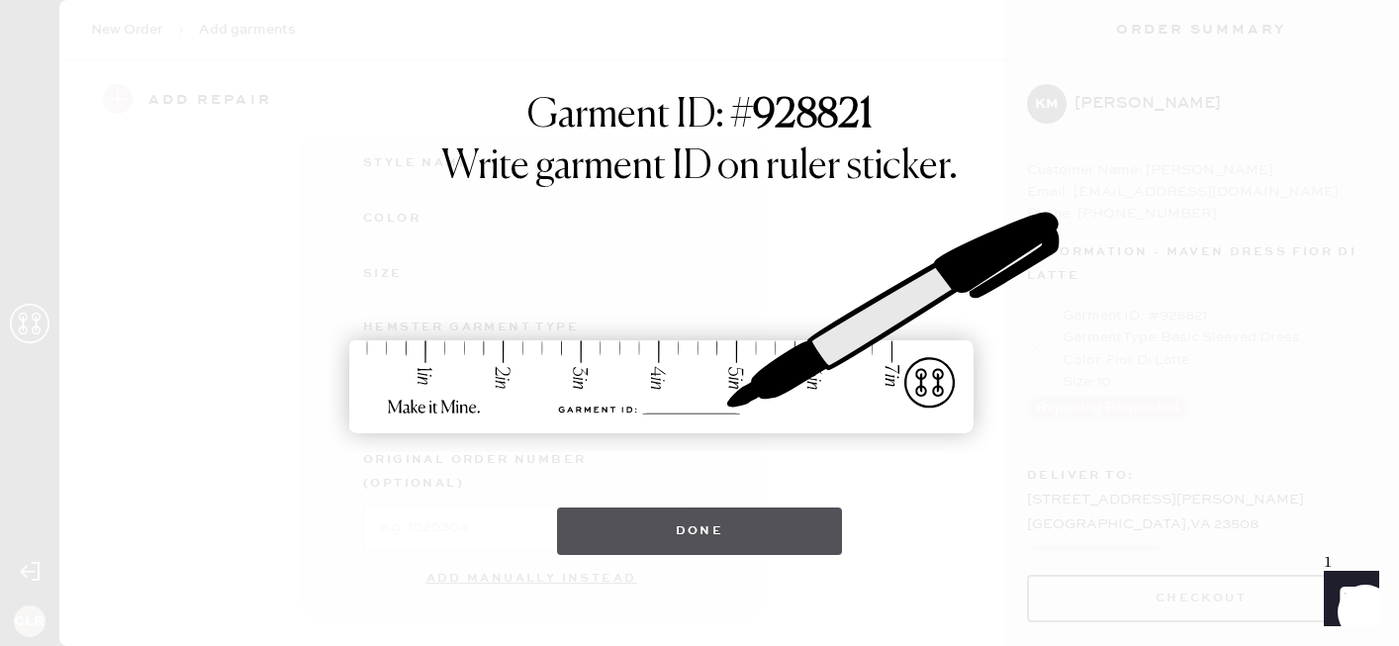
click at [667, 528] on button "Done" at bounding box center [700, 532] width 286 height 48
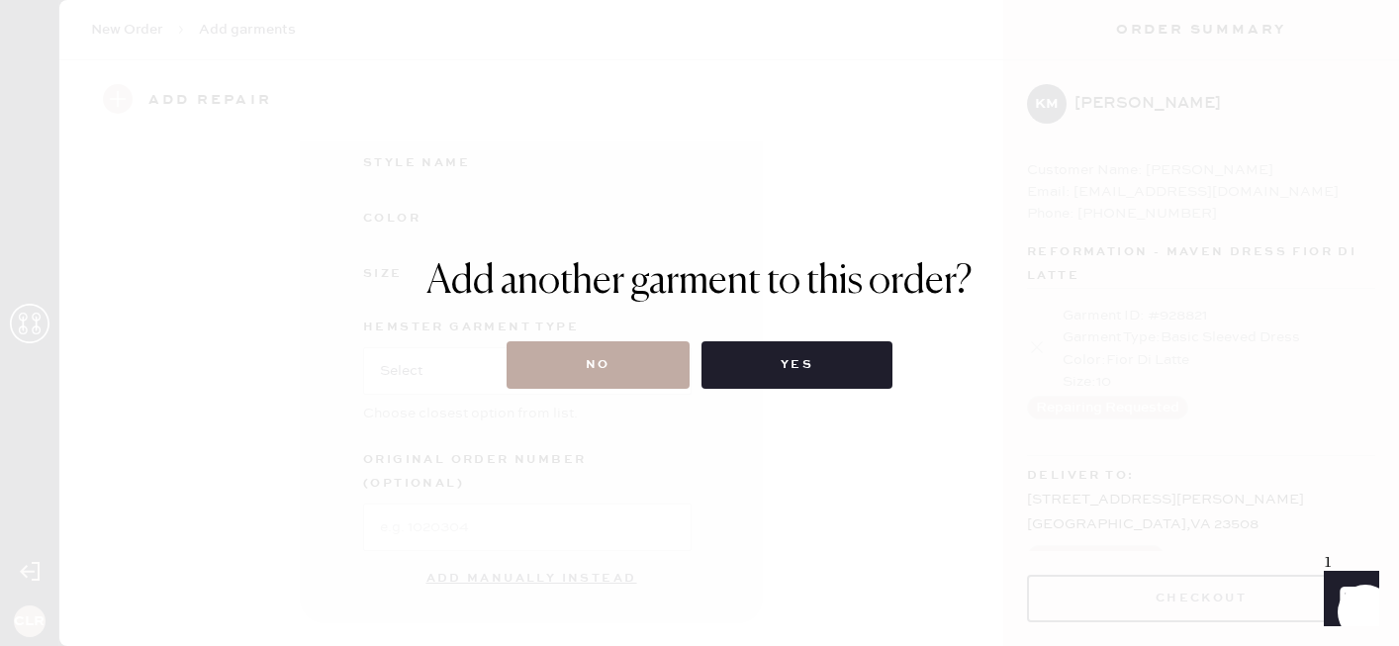
click at [661, 376] on button "No" at bounding box center [598, 365] width 183 height 48
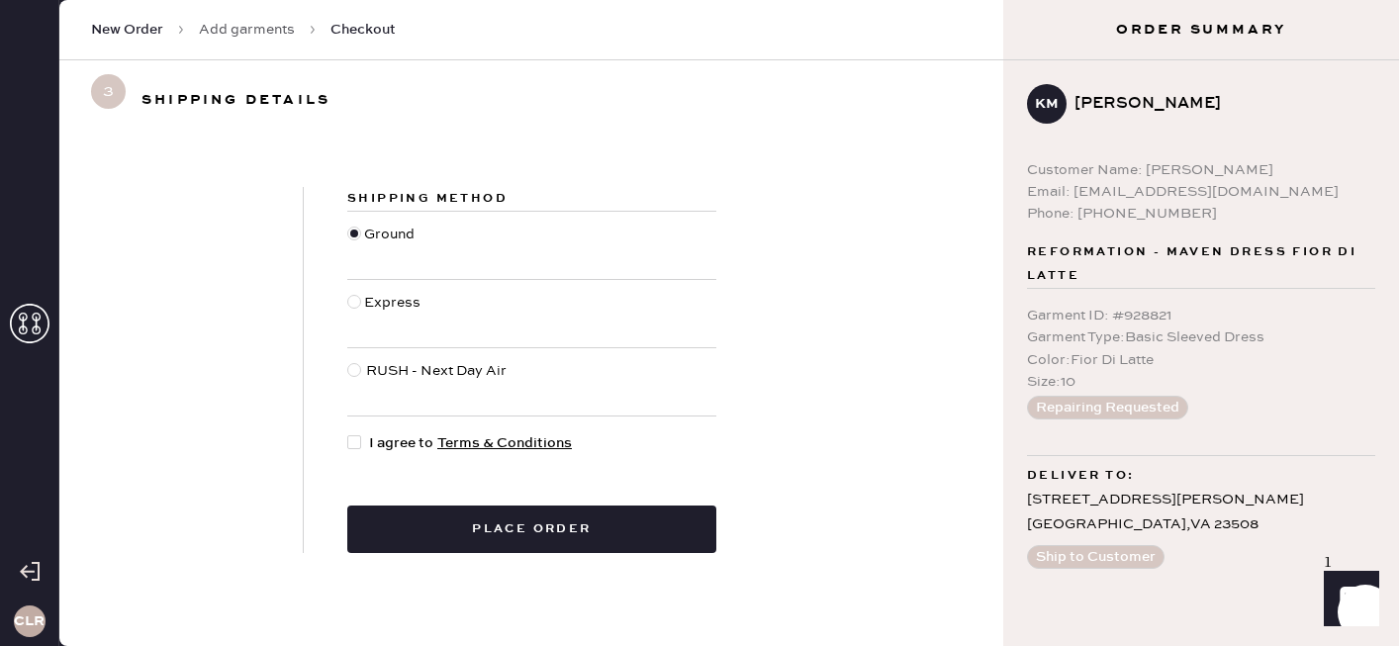
click at [358, 442] on div at bounding box center [354, 442] width 14 height 14
click at [348, 433] on input "I agree to Terms & Conditions" at bounding box center [347, 432] width 1 height 1
checkbox input "true"
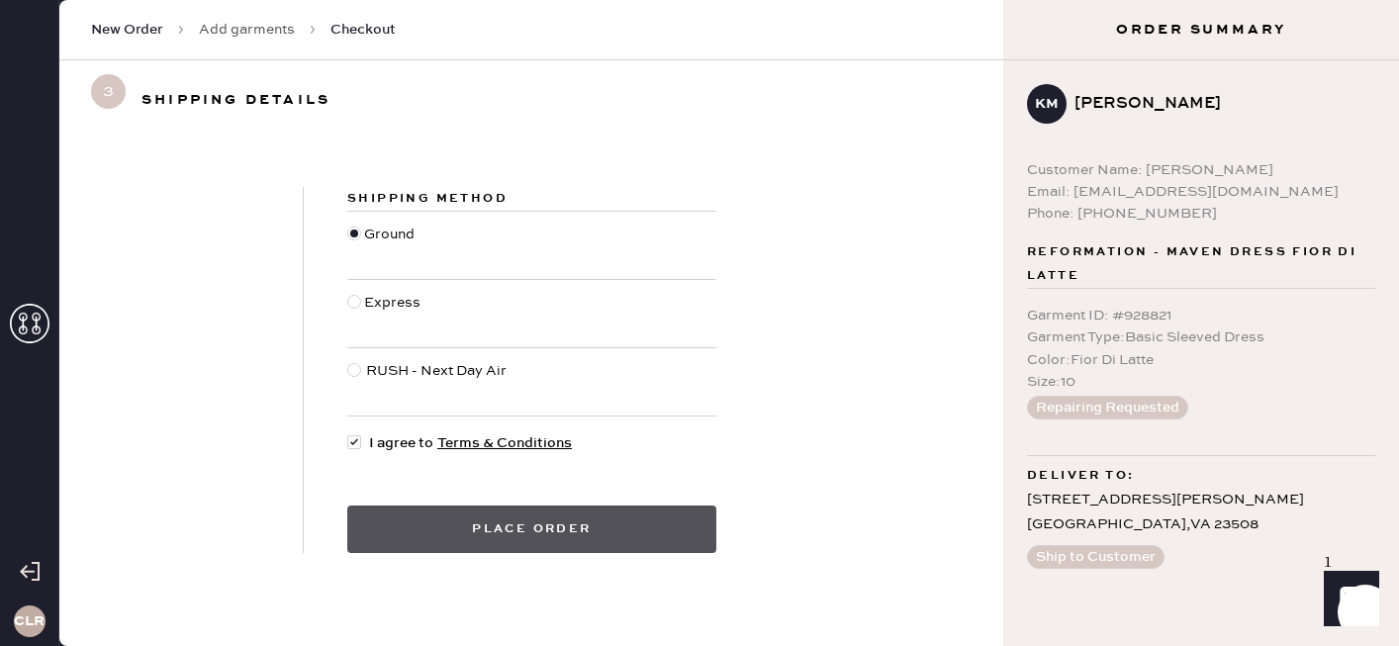
click at [443, 528] on button "Place order" at bounding box center [531, 530] width 369 height 48
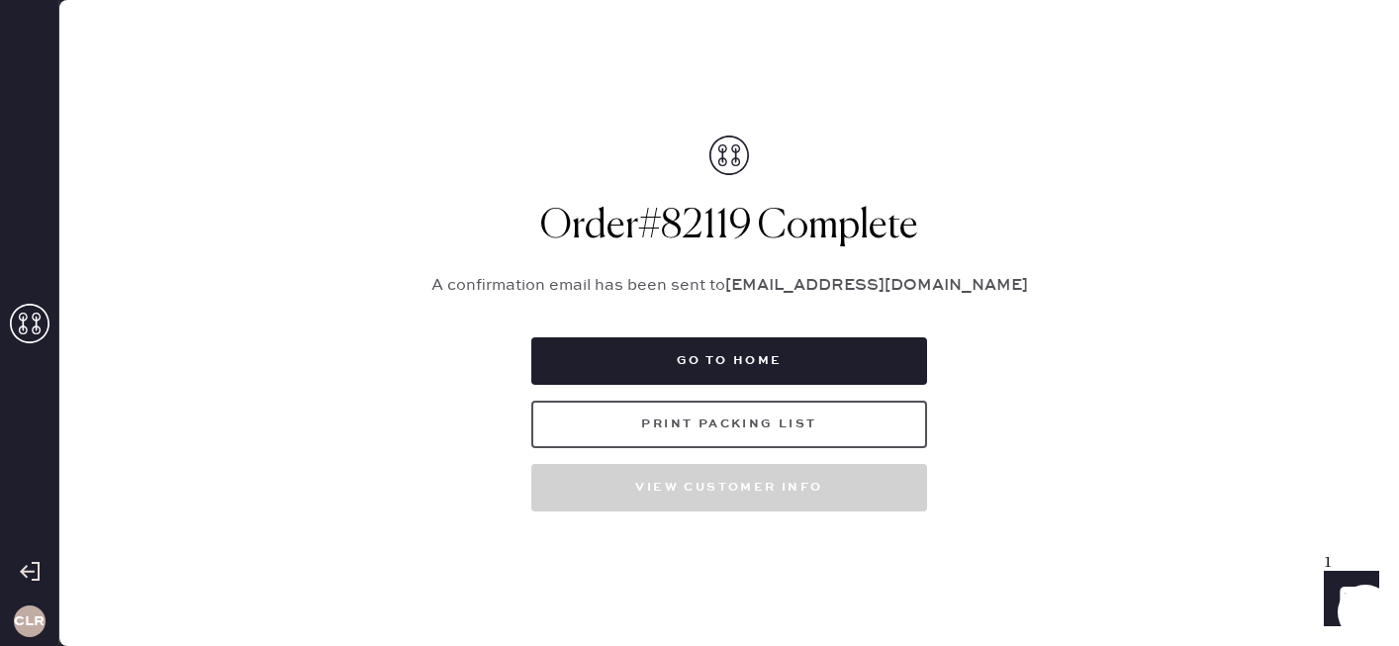
click at [775, 432] on button "Print Packing List" at bounding box center [729, 425] width 396 height 48
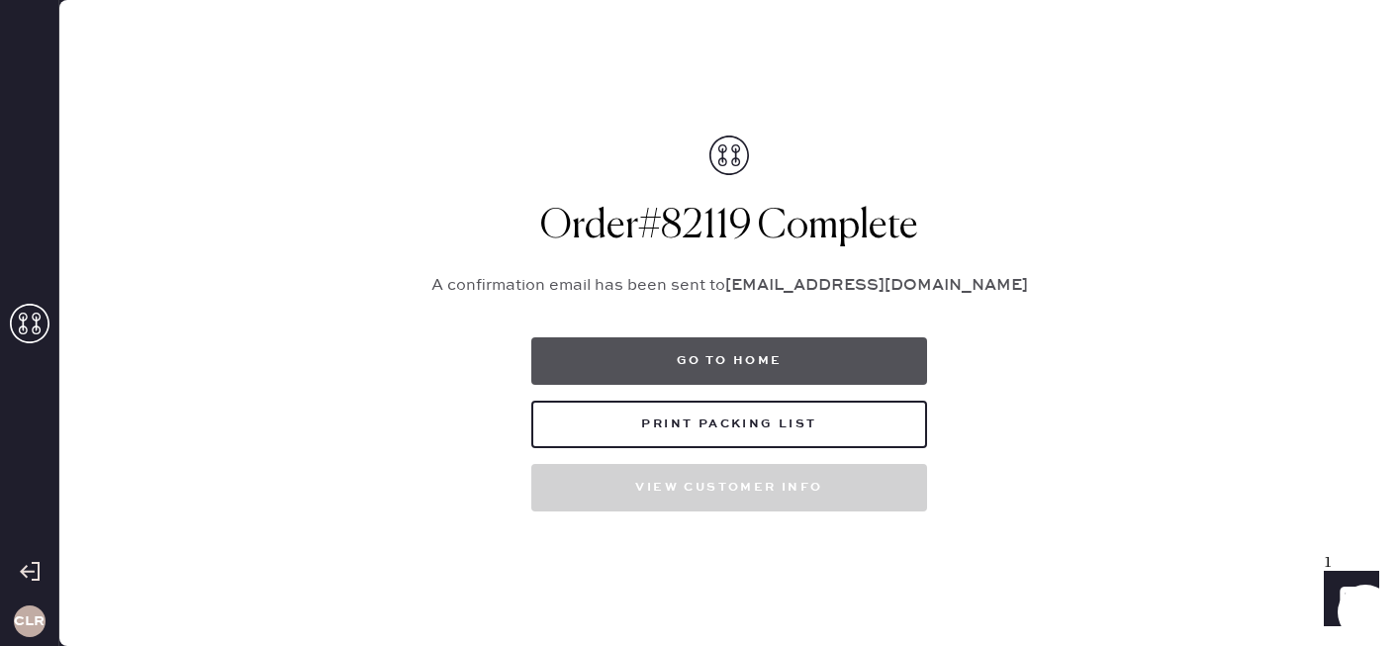
click at [676, 367] on button "Go to home" at bounding box center [729, 361] width 396 height 48
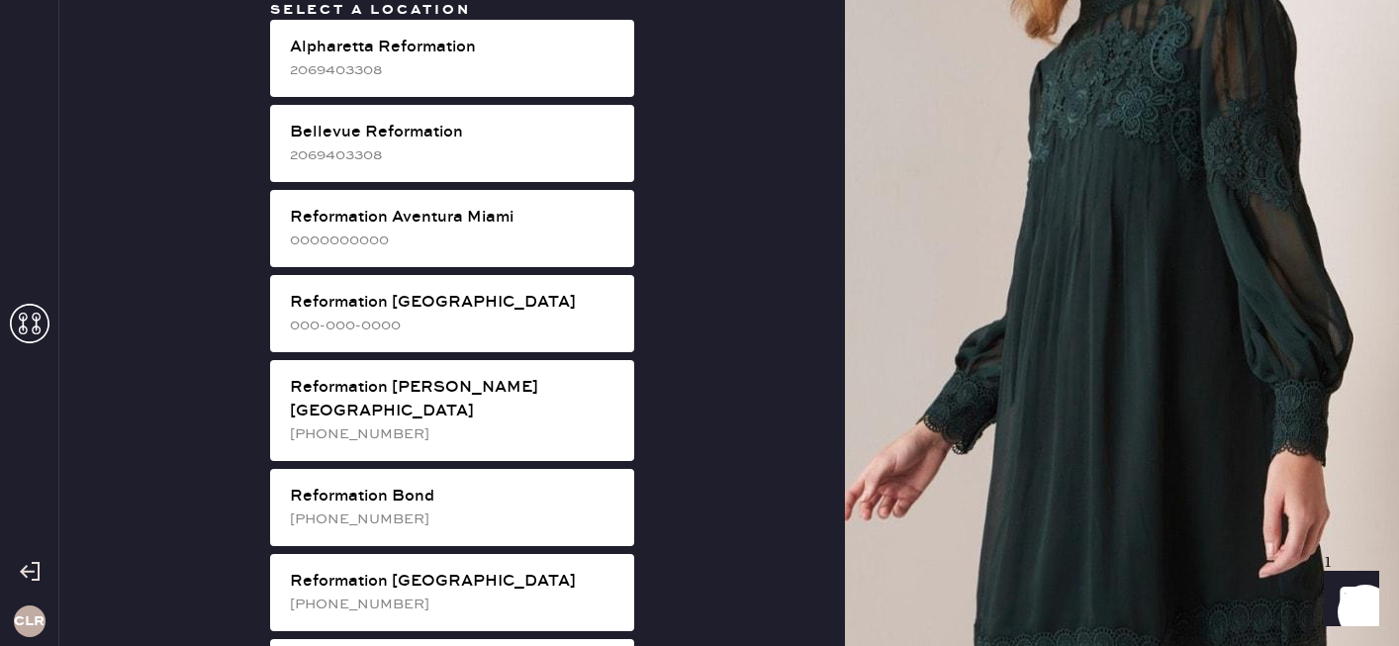
scroll to position [452, 0]
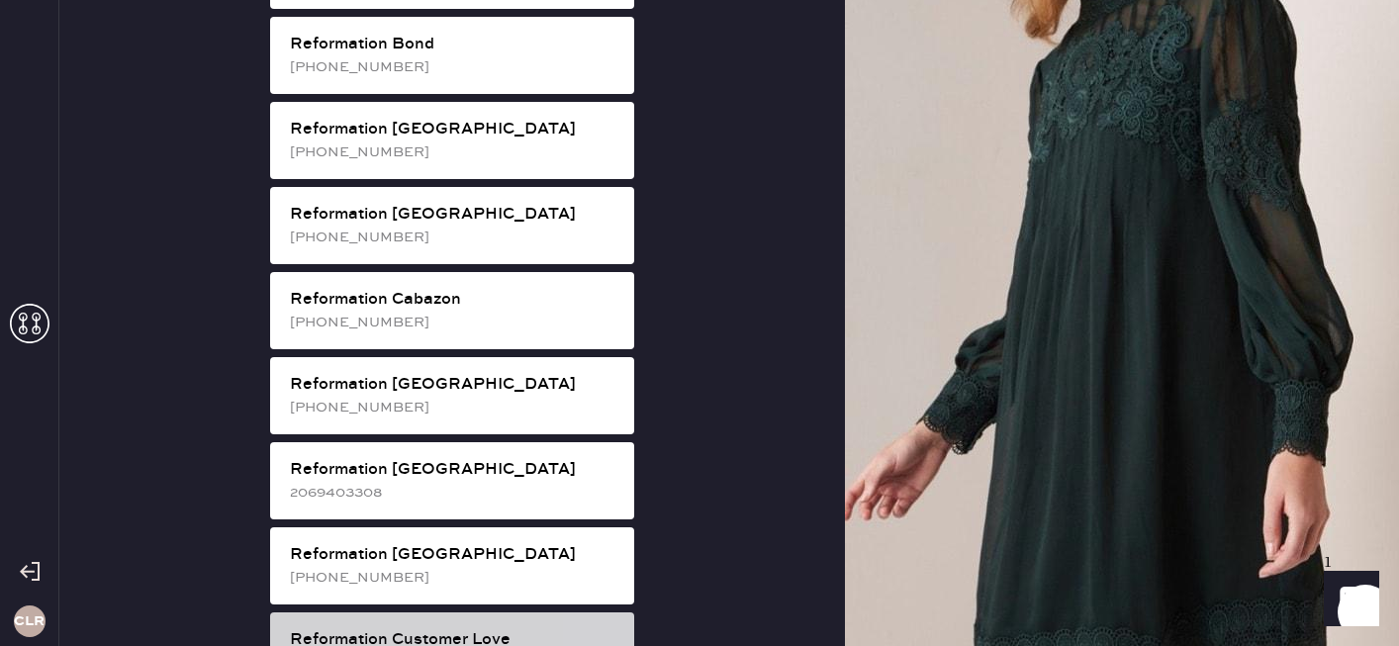
click at [524, 613] on div "Reformation Customer Love 2069403308" at bounding box center [452, 651] width 364 height 77
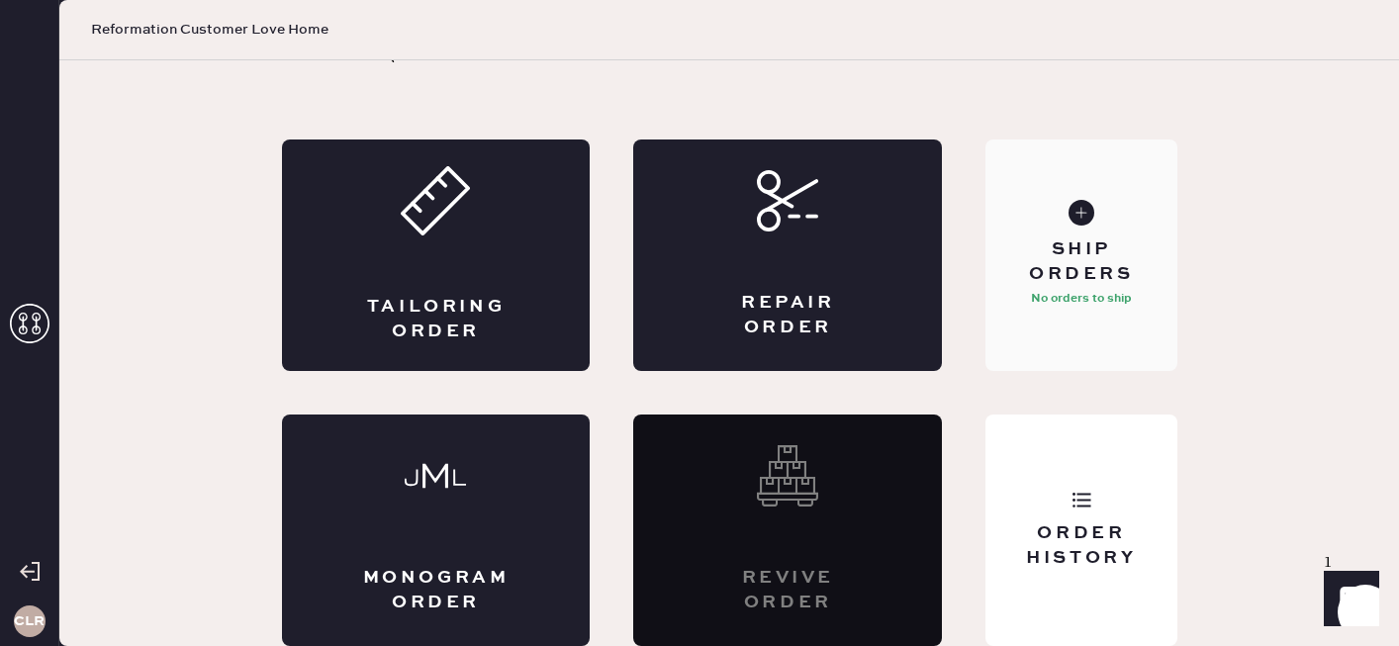
click at [1093, 330] on div "Ship Orders No orders to ship" at bounding box center [1081, 256] width 191 height 232
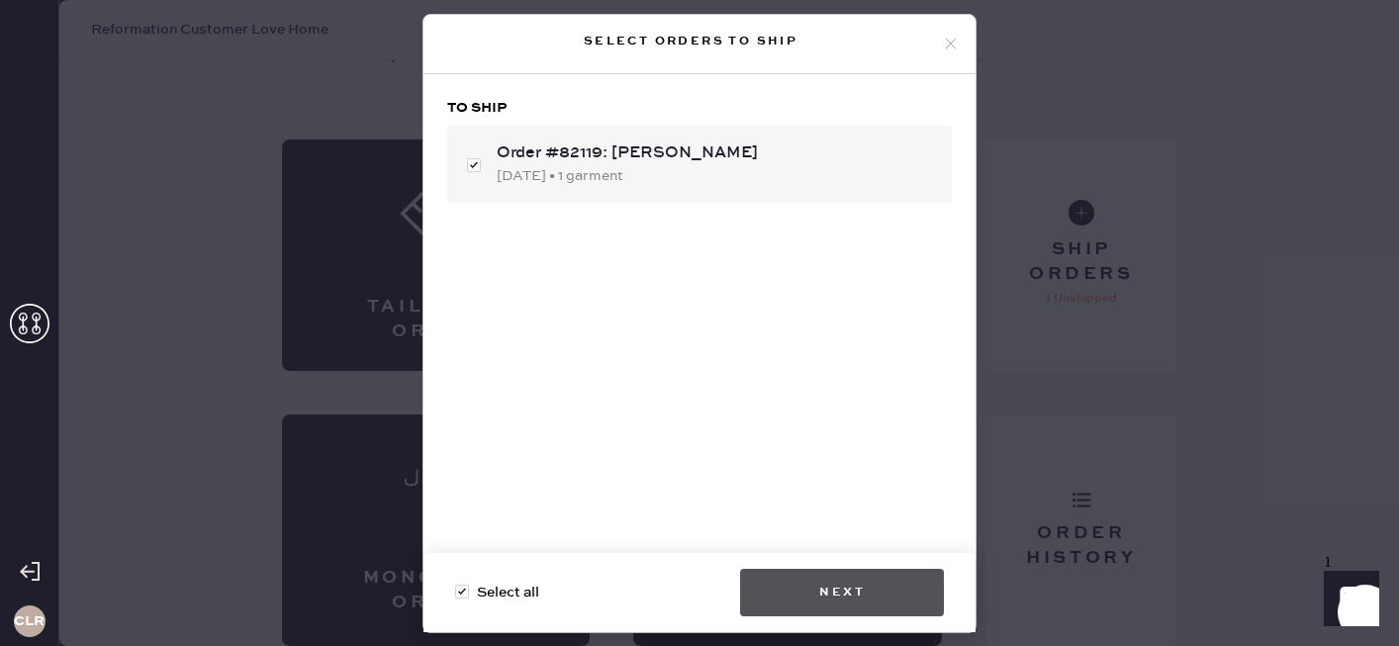
click at [853, 590] on button "Next" at bounding box center [842, 593] width 204 height 48
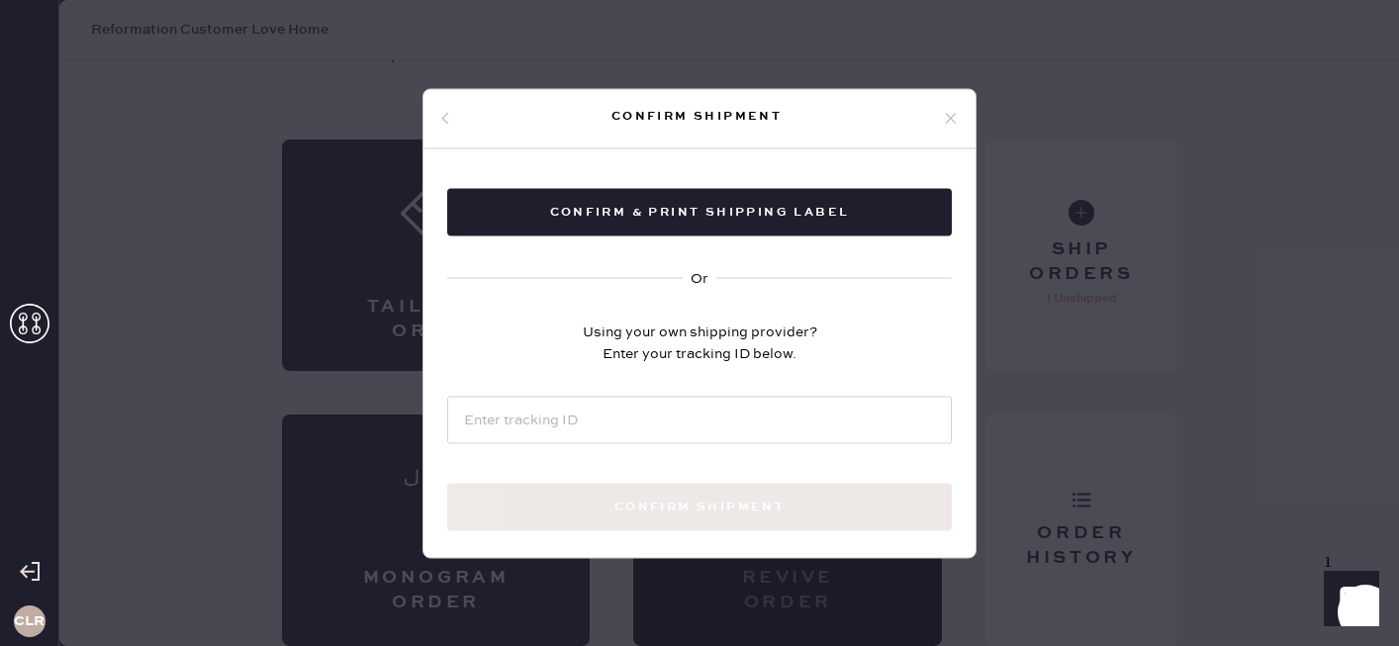
click at [761, 179] on div "Confirm & Print shipping label Or Using your own shipping provider? Enter your …" at bounding box center [700, 382] width 552 height 468
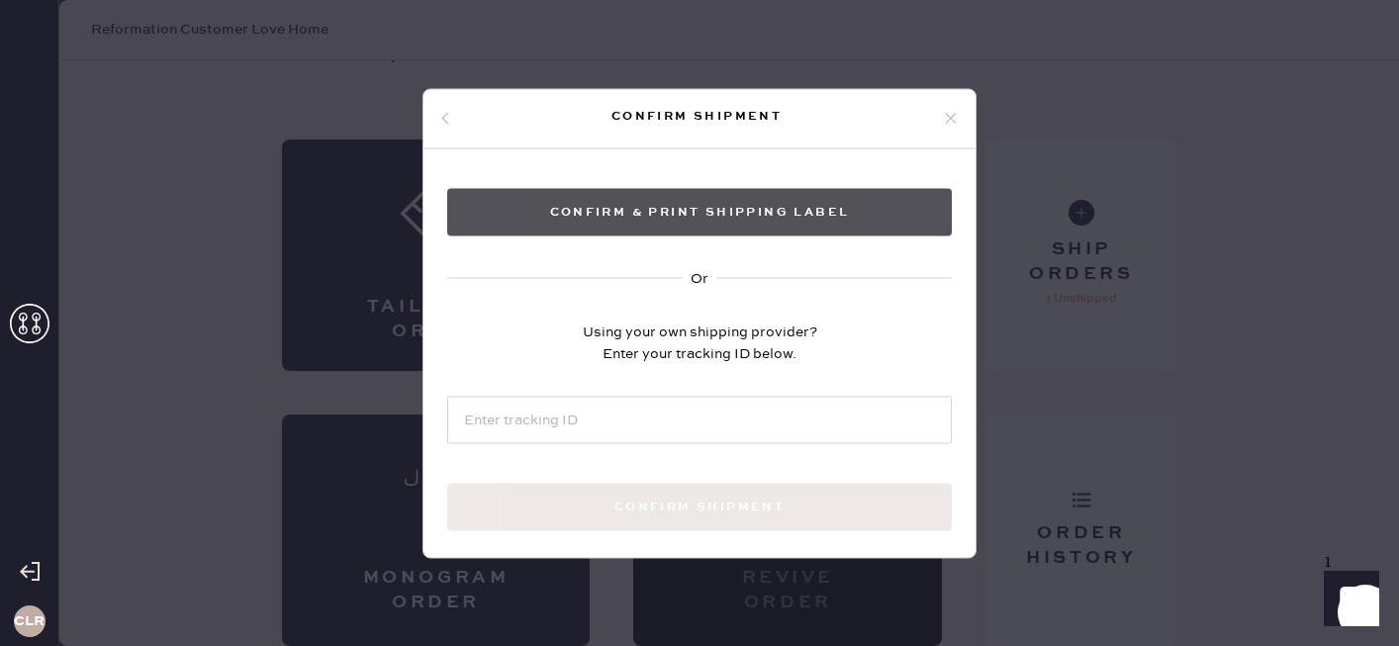
click at [761, 201] on button "Confirm & Print shipping label" at bounding box center [699, 212] width 505 height 48
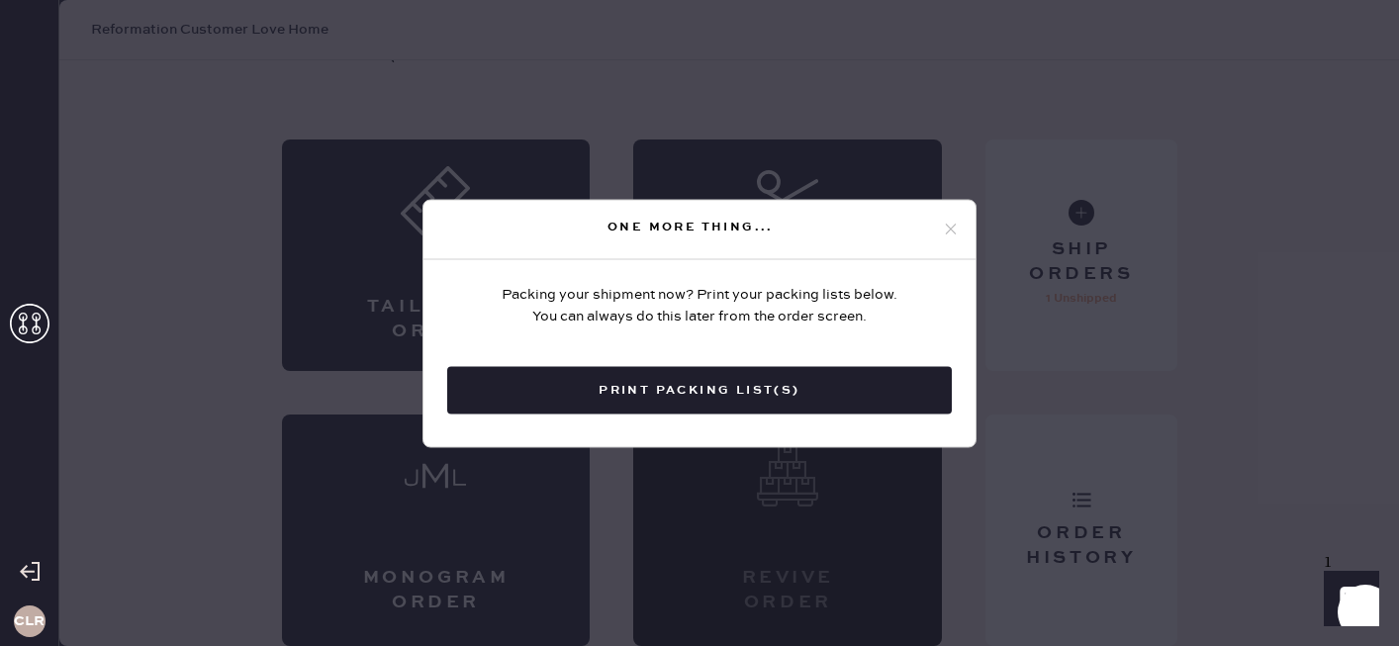
click at [951, 229] on use at bounding box center [951, 229] width 11 height 11
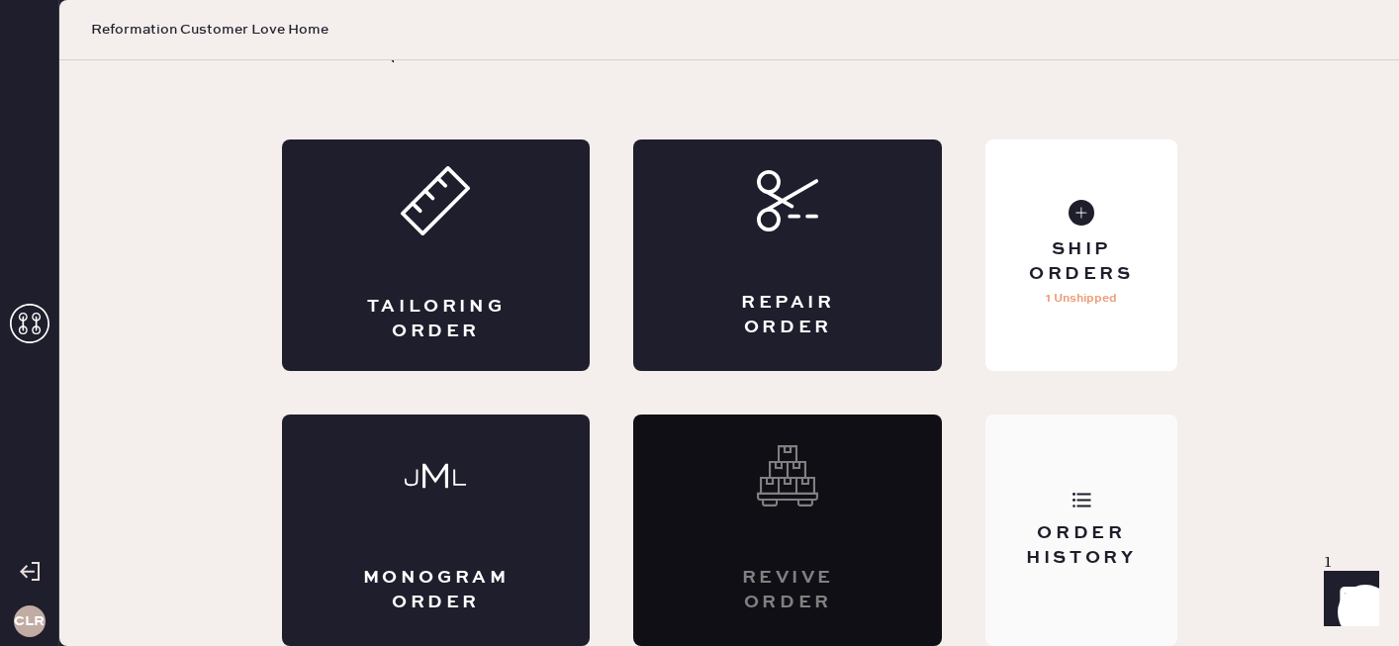
click at [1102, 595] on div "Order History" at bounding box center [1081, 531] width 191 height 232
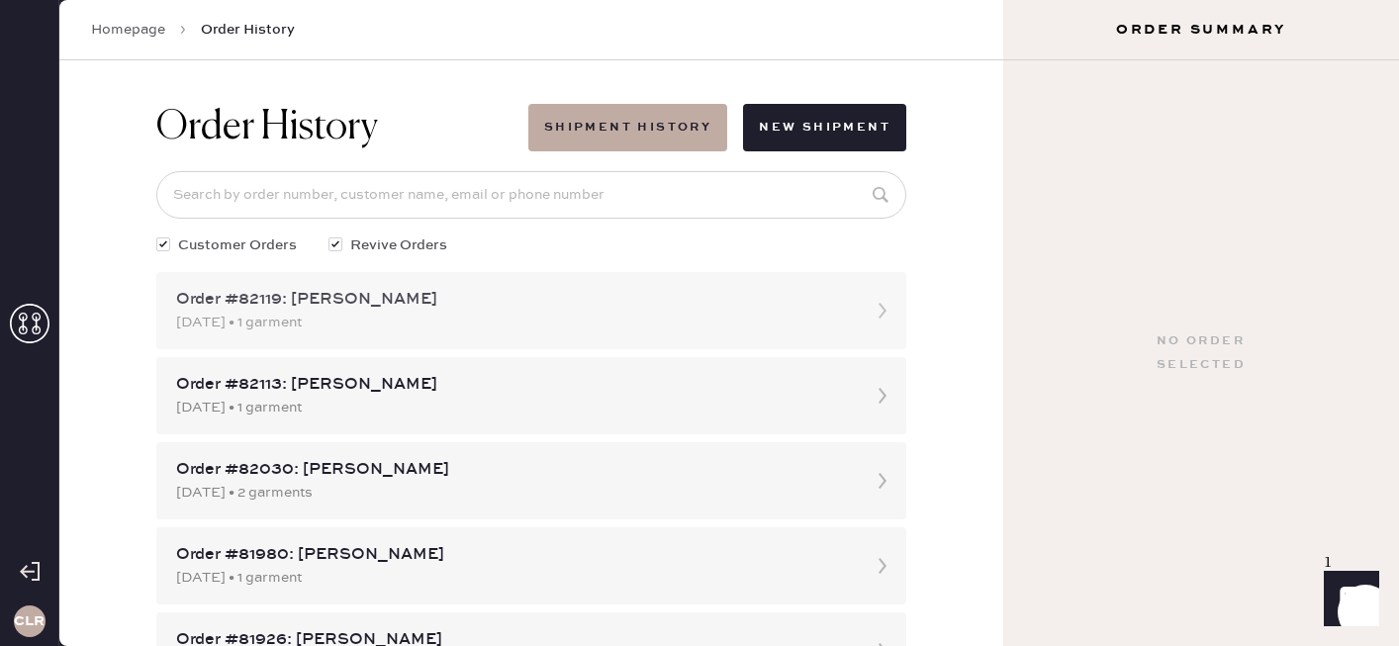
click at [613, 310] on div "Order #82119: [PERSON_NAME]" at bounding box center [513, 300] width 675 height 24
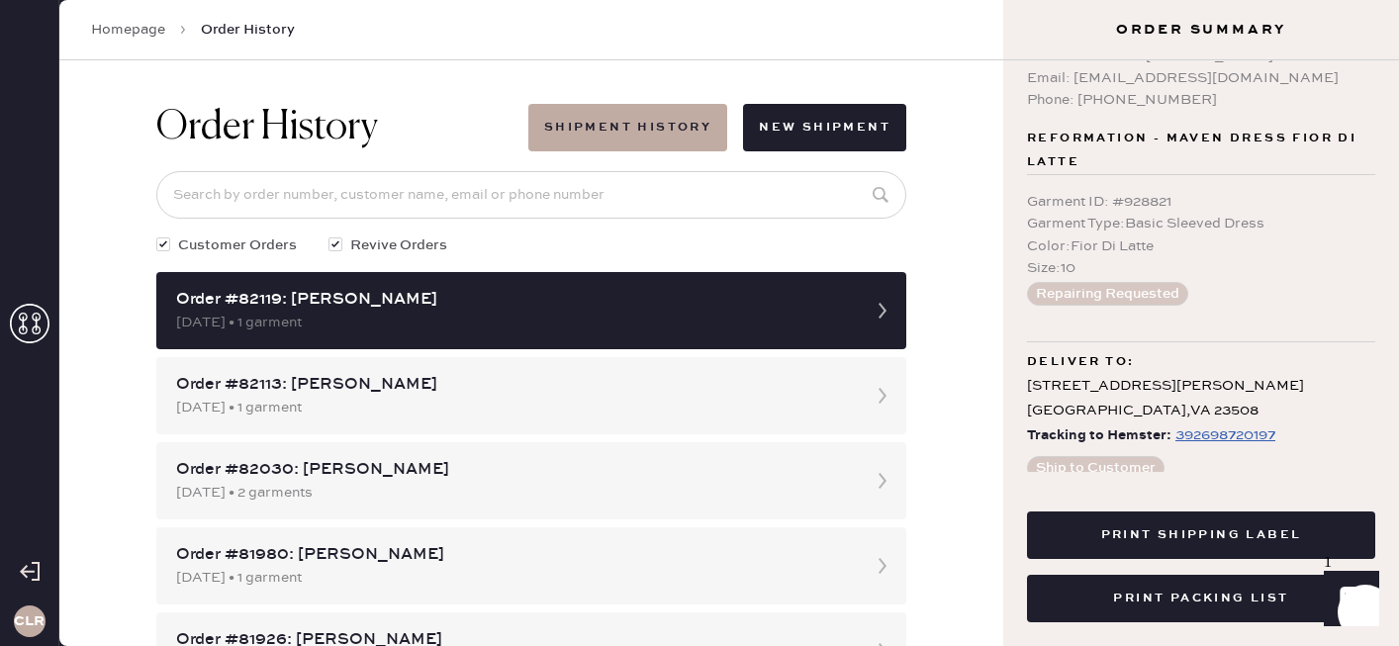
scroll to position [70, 0]
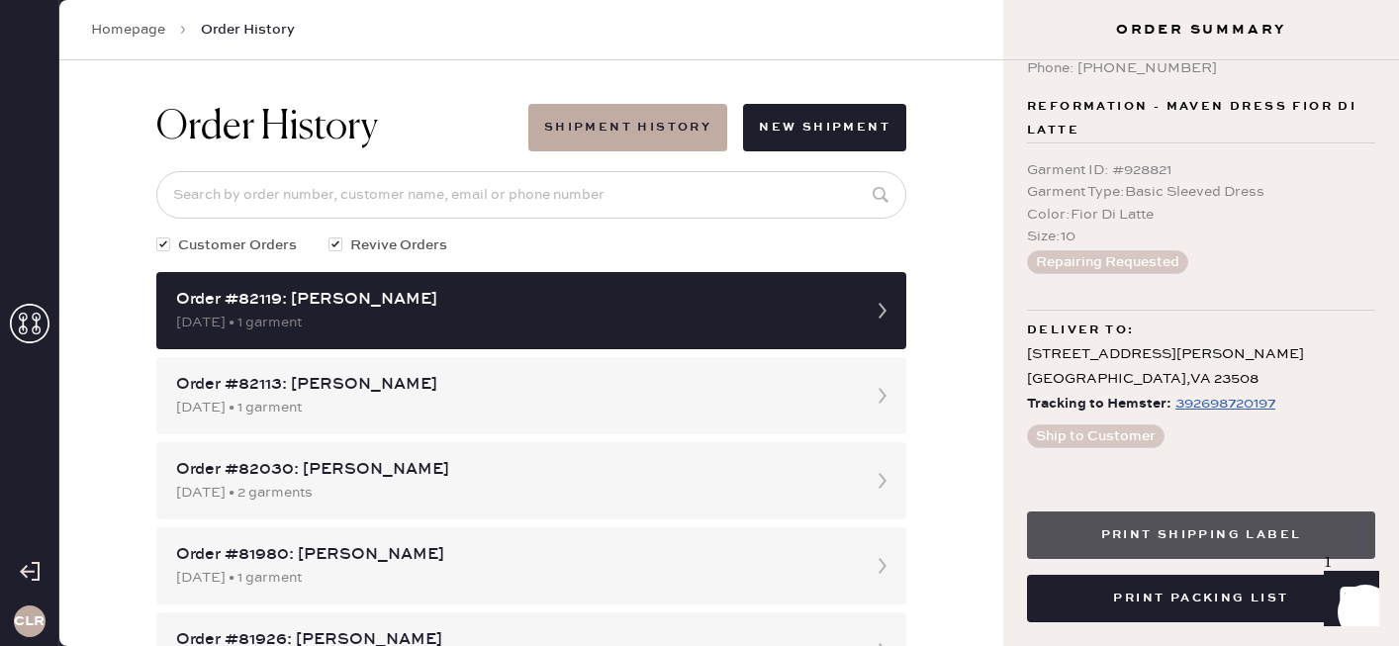
click at [1193, 544] on button "Print Shipping Label" at bounding box center [1201, 536] width 348 height 48
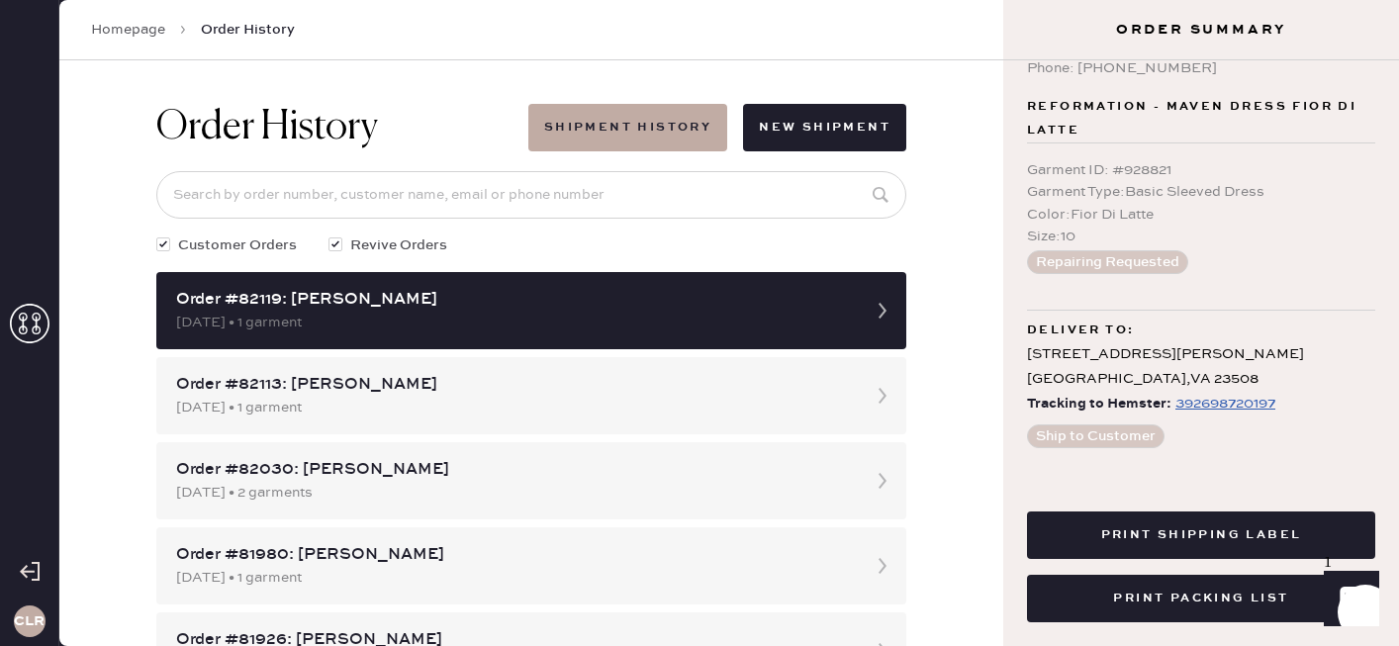
scroll to position [0, 0]
